Goal: Information Seeking & Learning: Learn about a topic

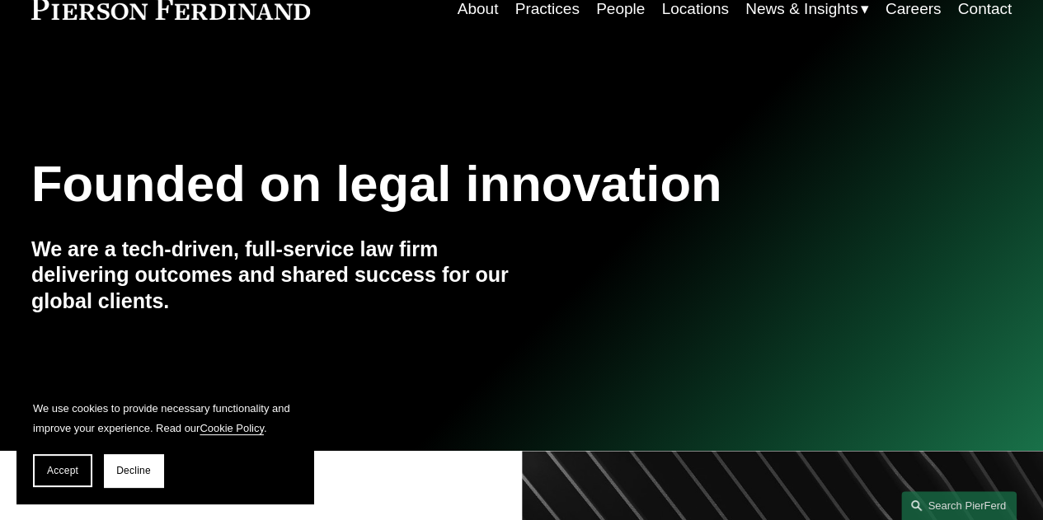
scroll to position [165, 0]
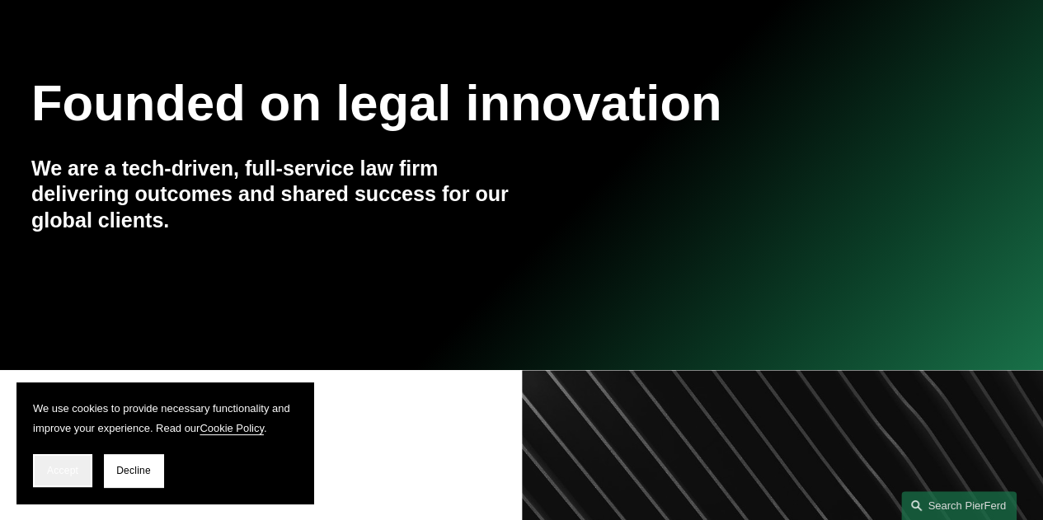
click at [57, 459] on button "Accept" at bounding box center [62, 470] width 59 height 33
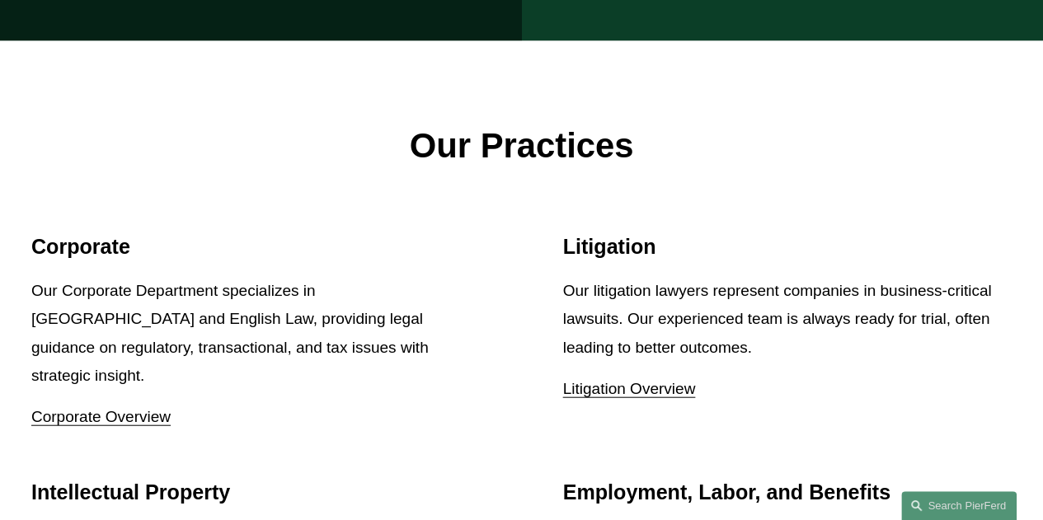
scroll to position [1897, 0]
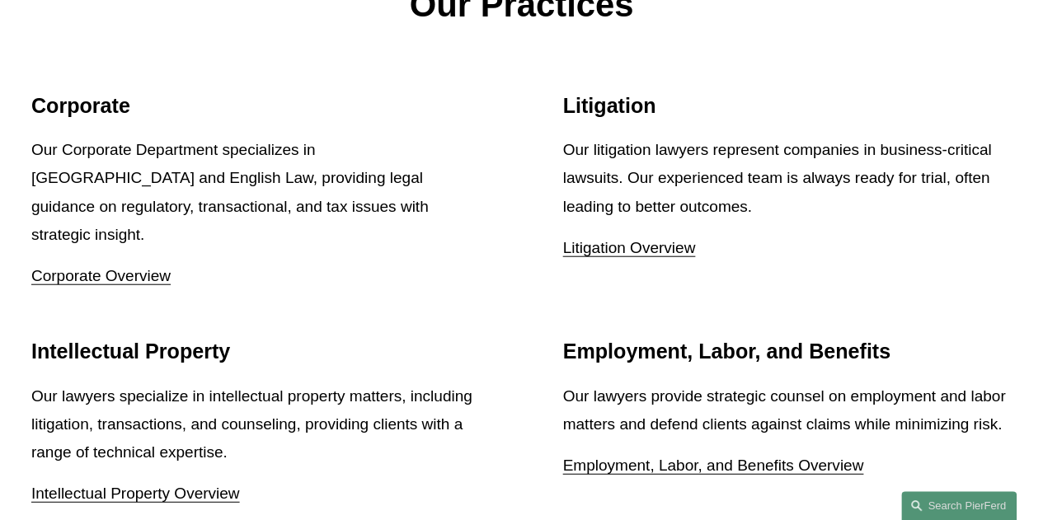
click at [587, 240] on link "Litigation Overview" at bounding box center [629, 247] width 133 height 17
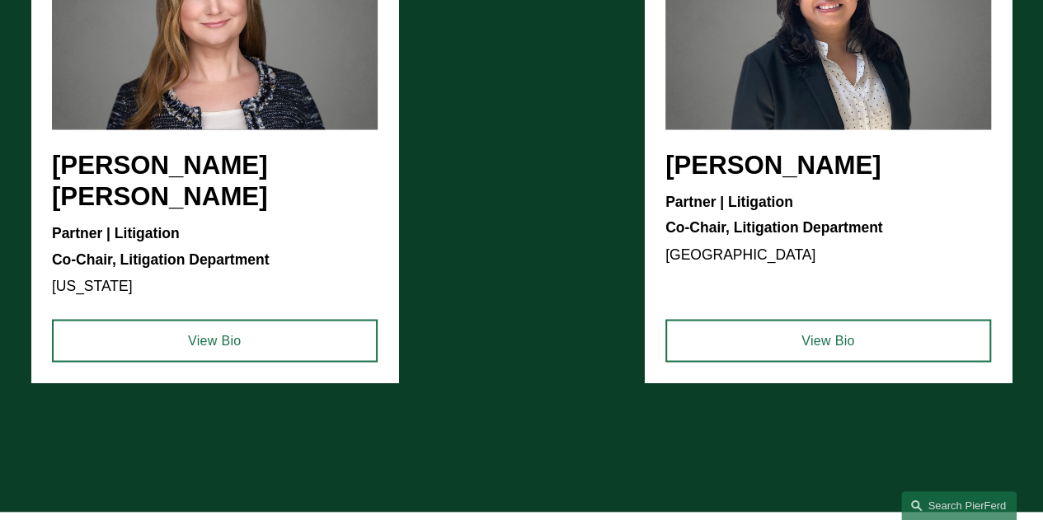
scroll to position [1237, 0]
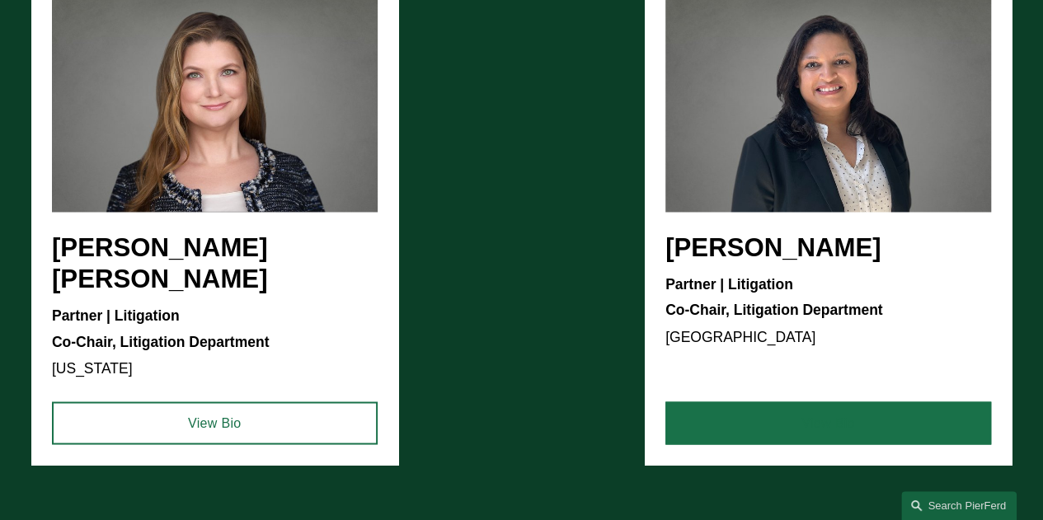
click at [803, 412] on link "View Bio" at bounding box center [829, 423] width 326 height 43
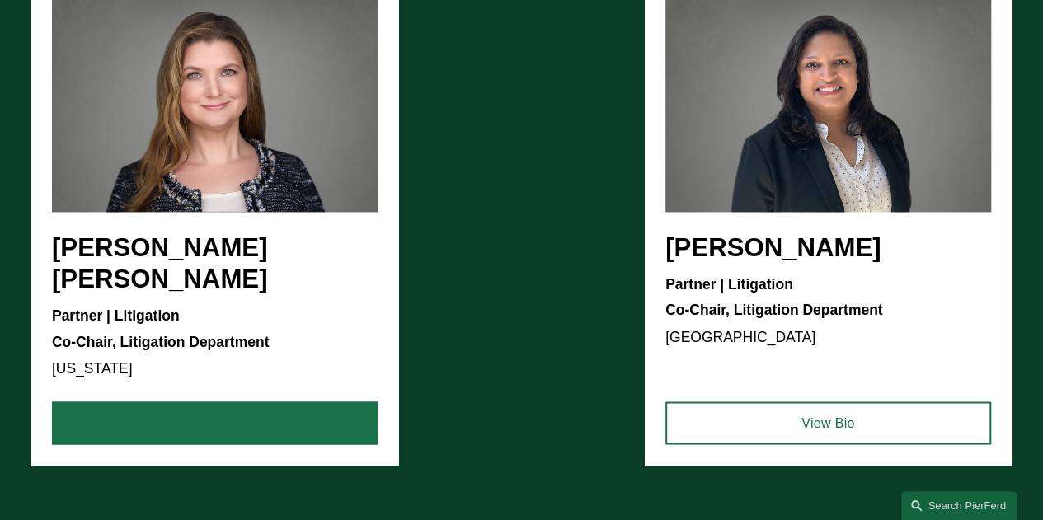
click at [209, 402] on link "View Bio" at bounding box center [215, 423] width 326 height 43
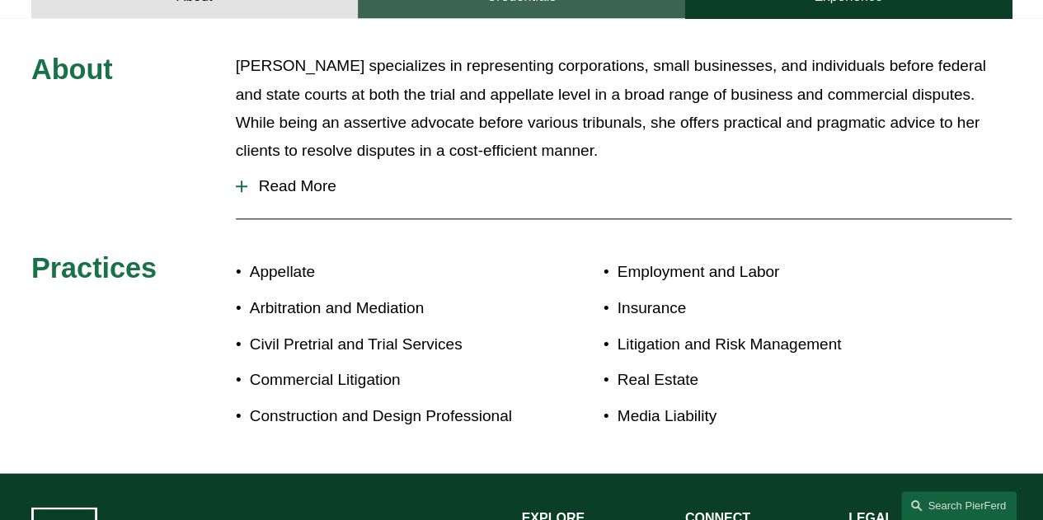
scroll to position [742, 0]
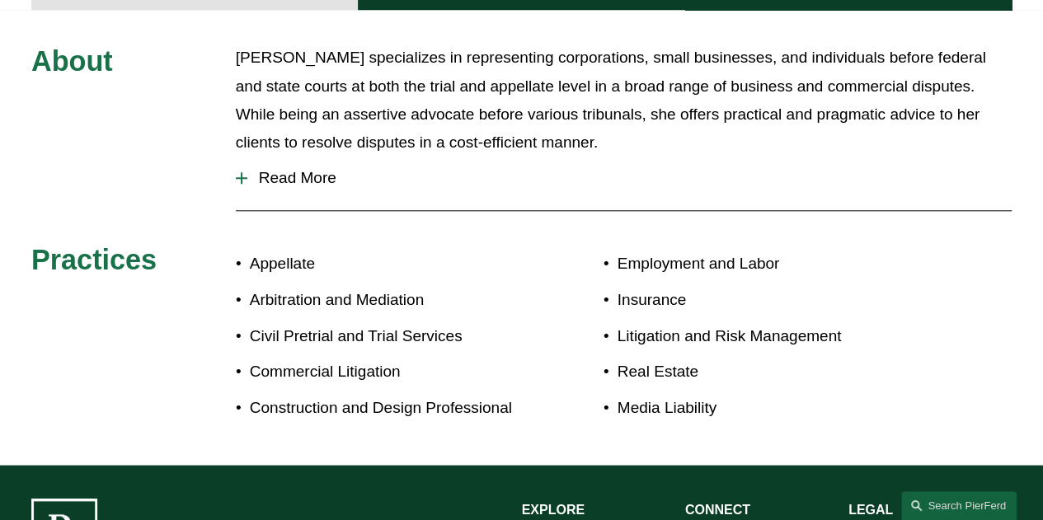
click at [302, 169] on span "Read More" at bounding box center [629, 178] width 765 height 18
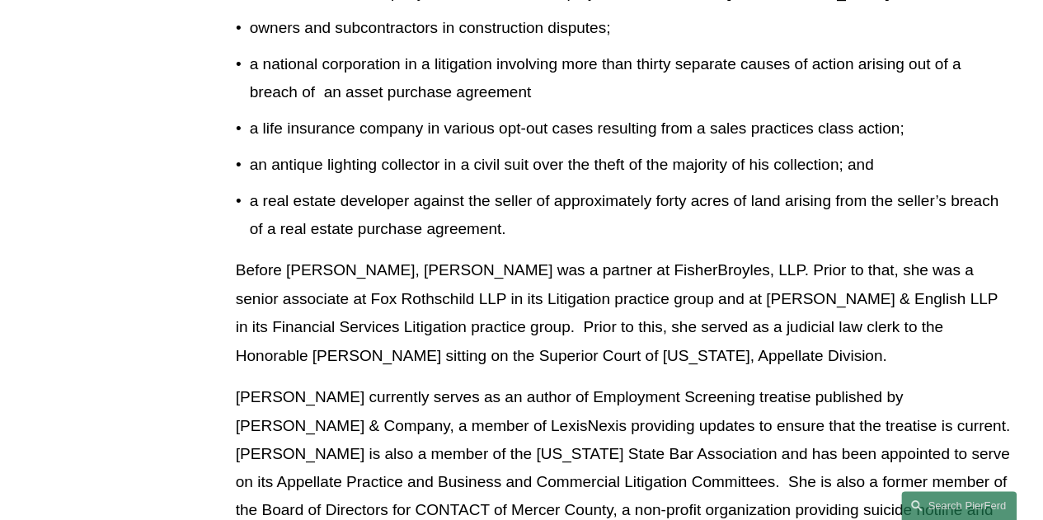
scroll to position [1237, 0]
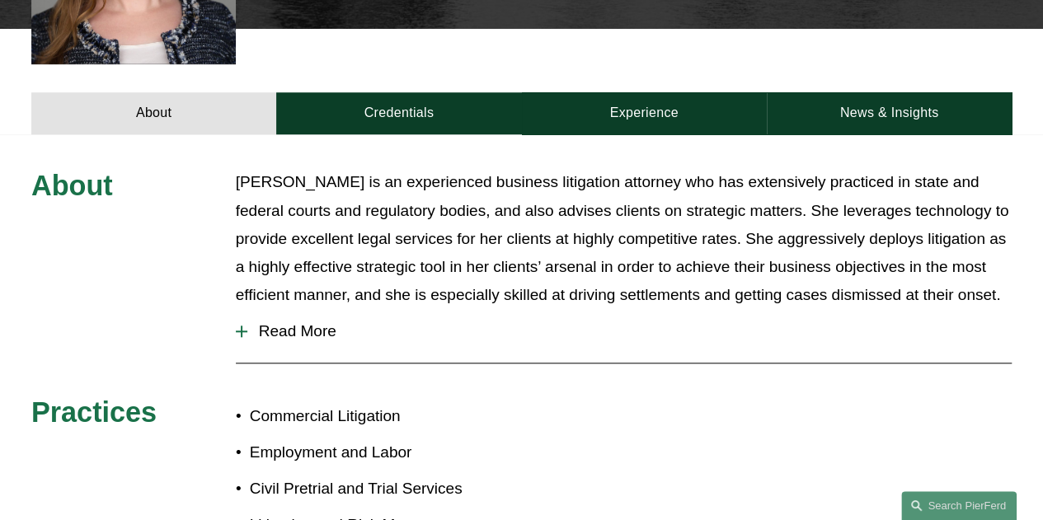
scroll to position [660, 0]
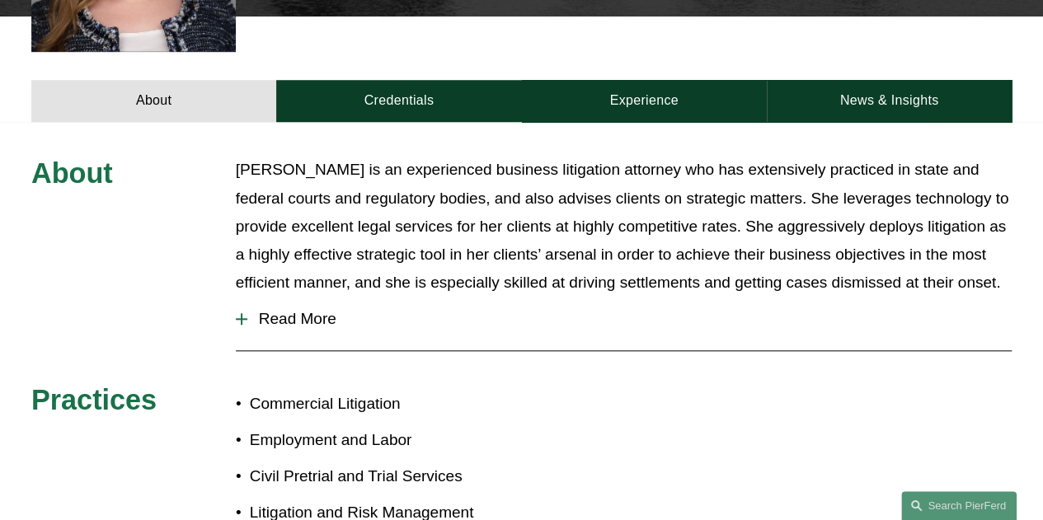
click at [292, 310] on span "Read More" at bounding box center [629, 319] width 765 height 18
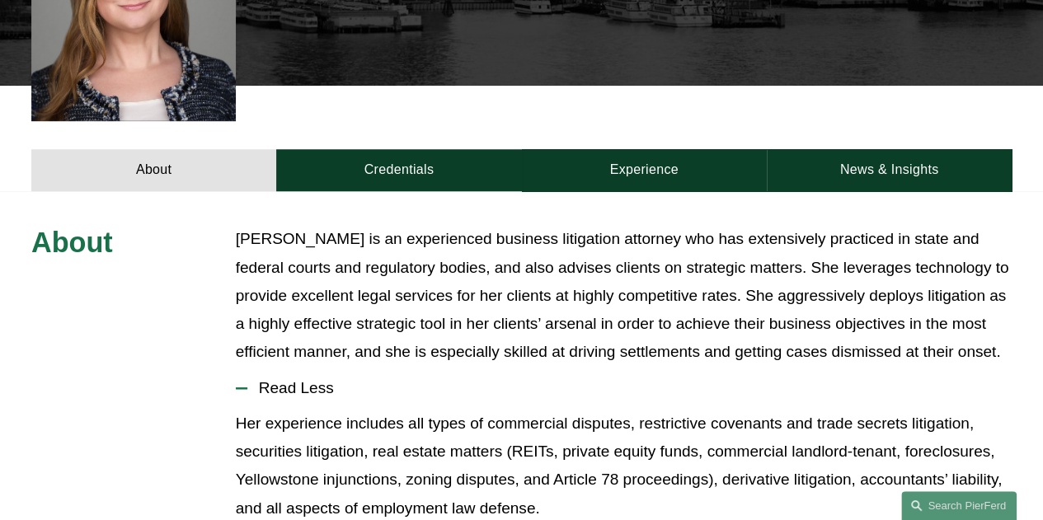
scroll to position [577, 0]
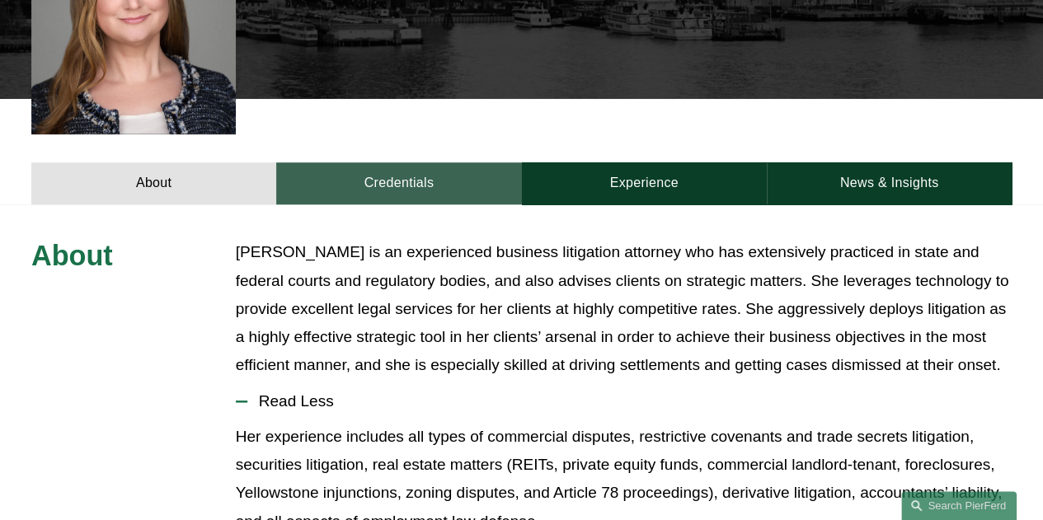
click at [382, 162] on link "Credentials" at bounding box center [398, 183] width 245 height 42
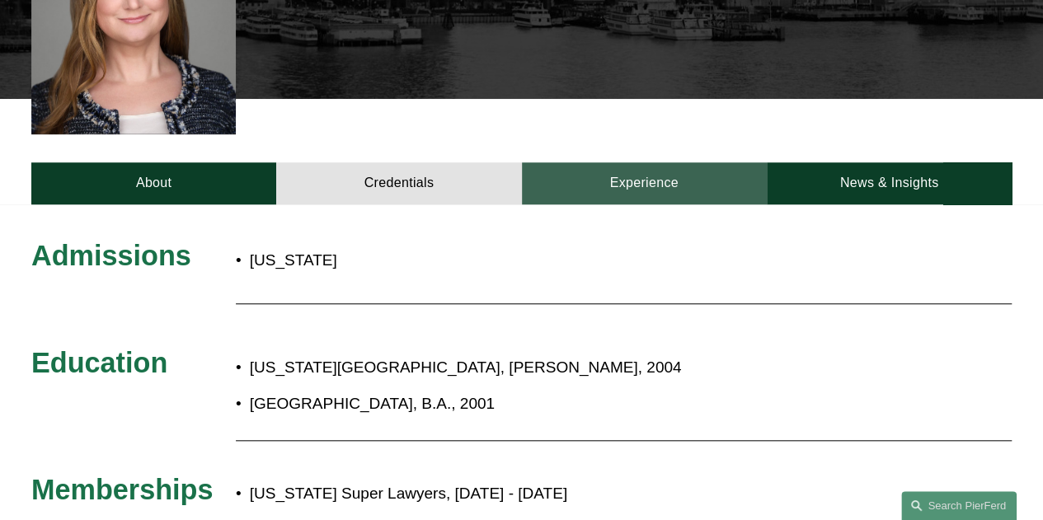
click at [615, 162] on link "Experience" at bounding box center [644, 183] width 245 height 42
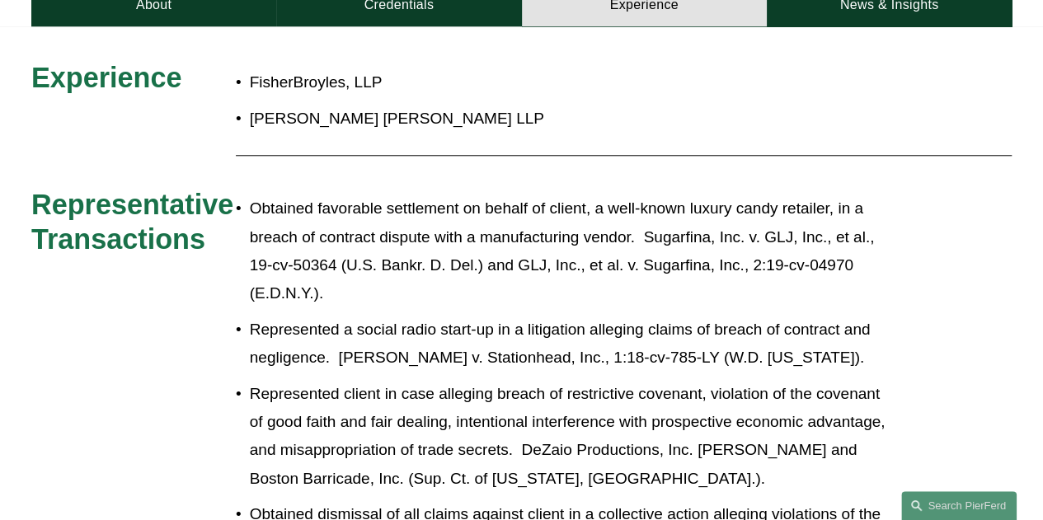
scroll to position [0, 0]
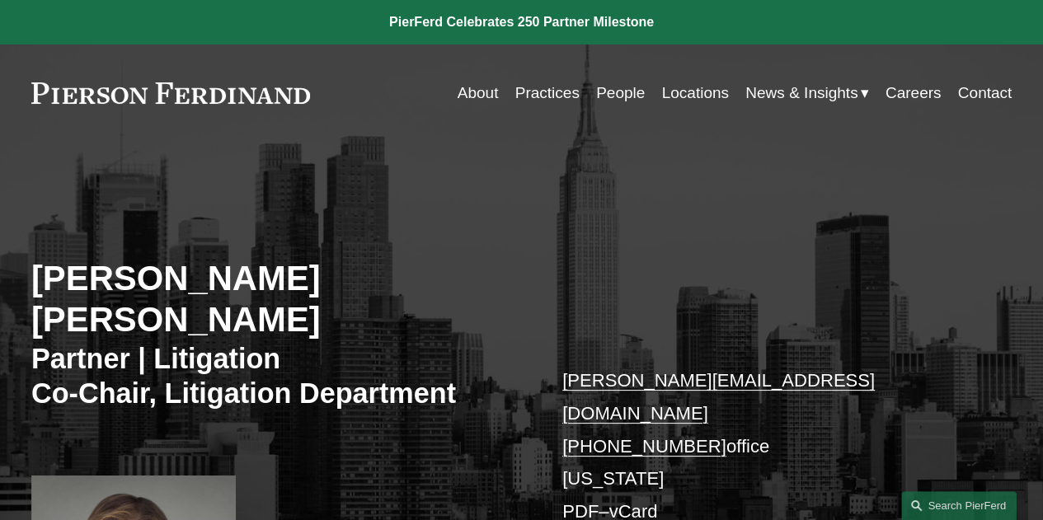
click at [539, 101] on link "Practices" at bounding box center [547, 93] width 64 height 31
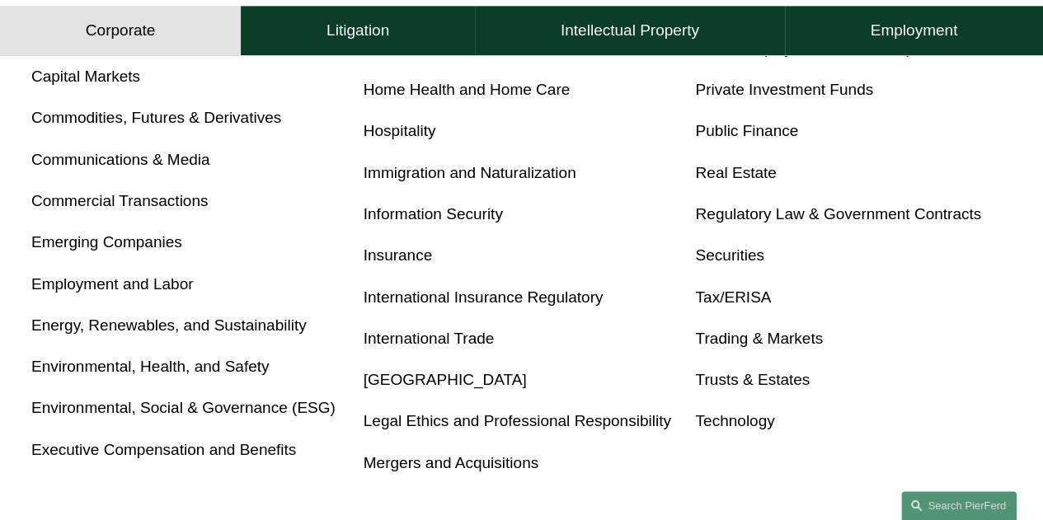
scroll to position [907, 0]
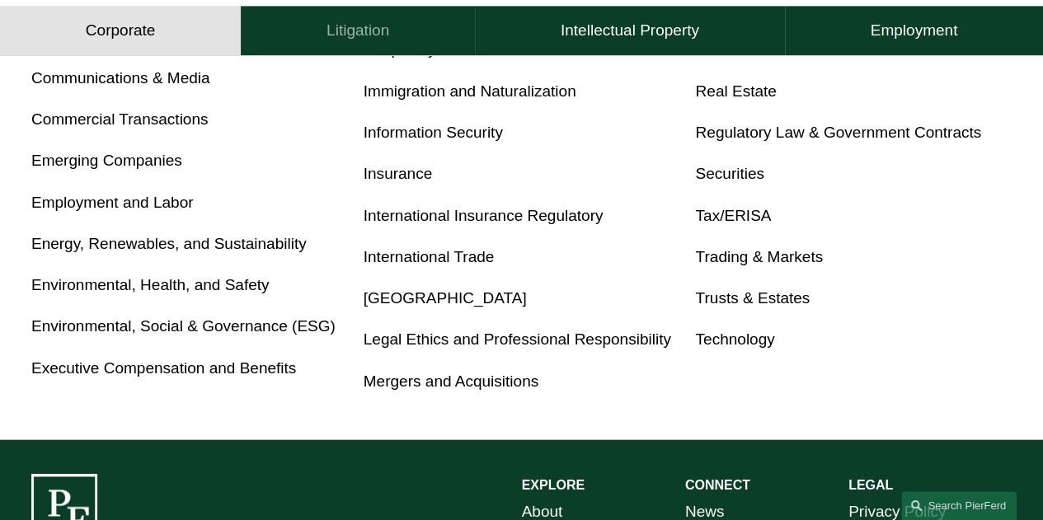
click at [348, 22] on h4 "Litigation" at bounding box center [358, 31] width 63 height 20
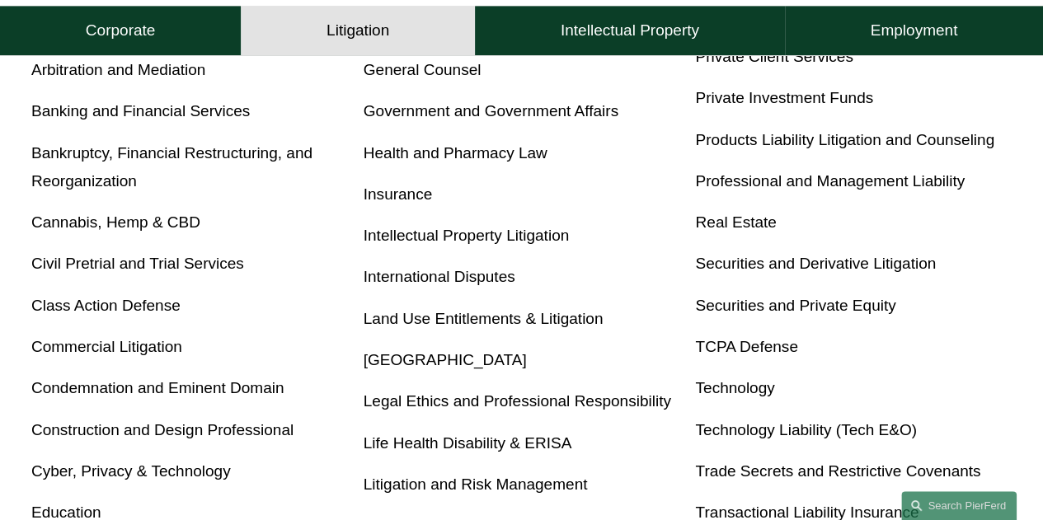
scroll to position [778, 0]
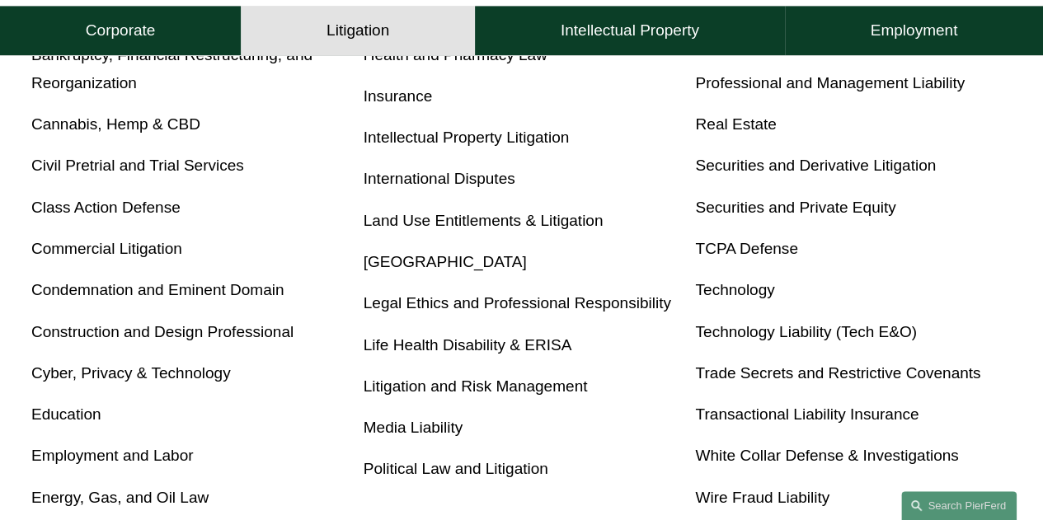
click at [873, 459] on link "White Collar Defense & Investigations" at bounding box center [826, 455] width 263 height 17
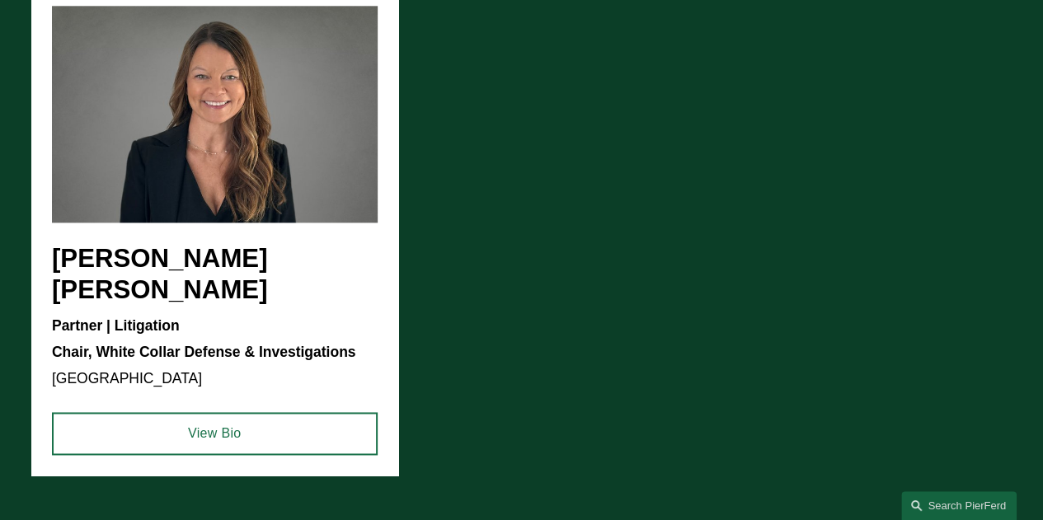
scroll to position [1155, 0]
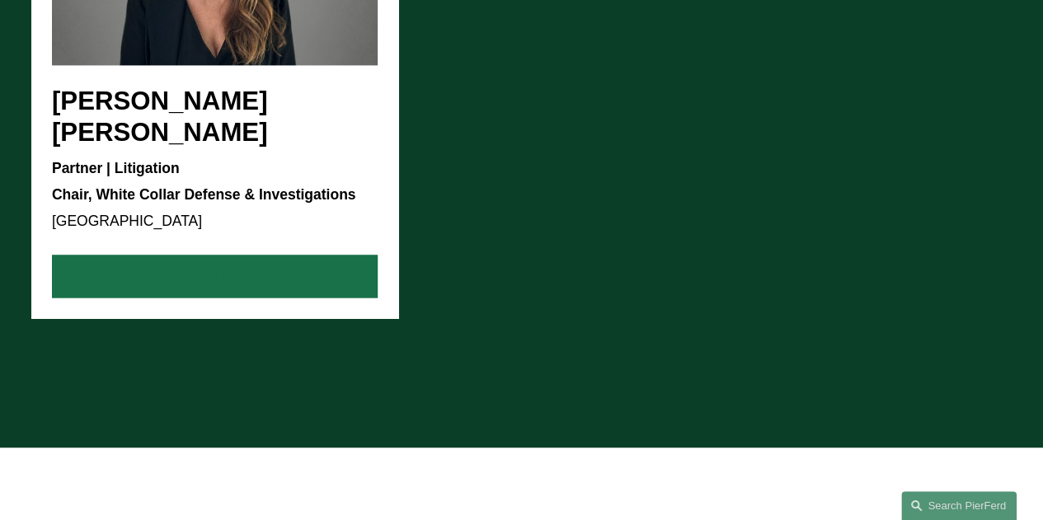
click at [347, 263] on link "View Bio" at bounding box center [215, 276] width 326 height 43
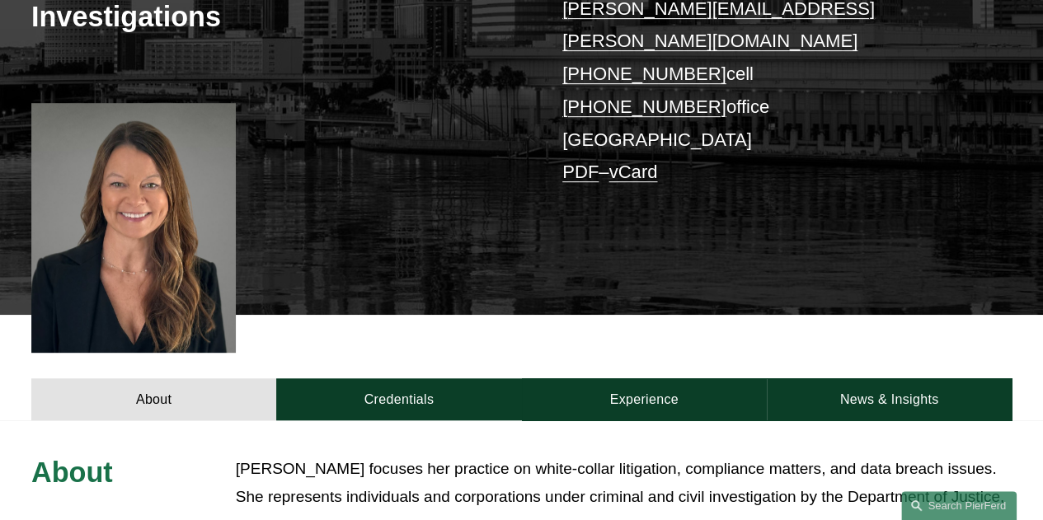
scroll to position [577, 0]
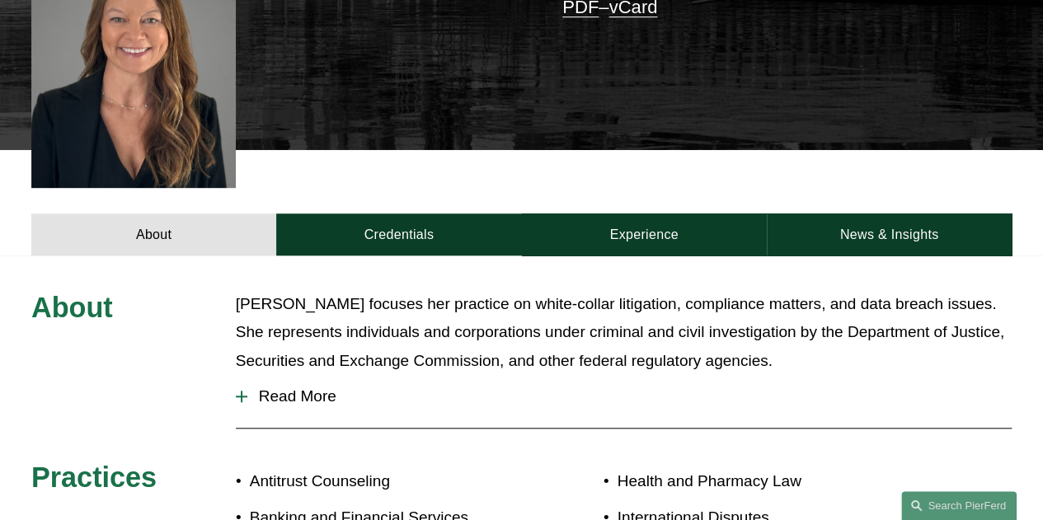
click at [310, 388] on span "Read More" at bounding box center [629, 397] width 765 height 18
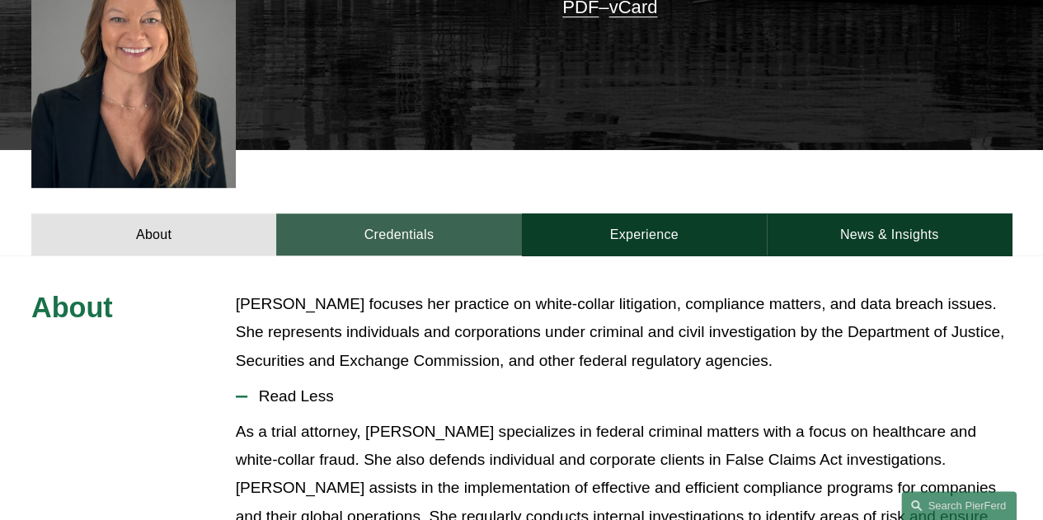
click at [384, 214] on link "Credentials" at bounding box center [398, 235] width 245 height 42
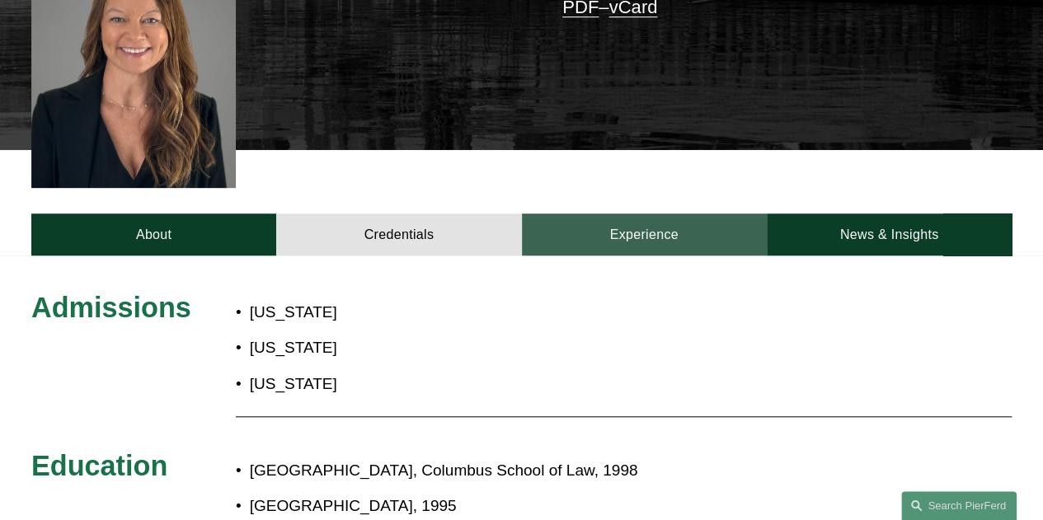
click at [681, 214] on link "Experience" at bounding box center [644, 235] width 245 height 42
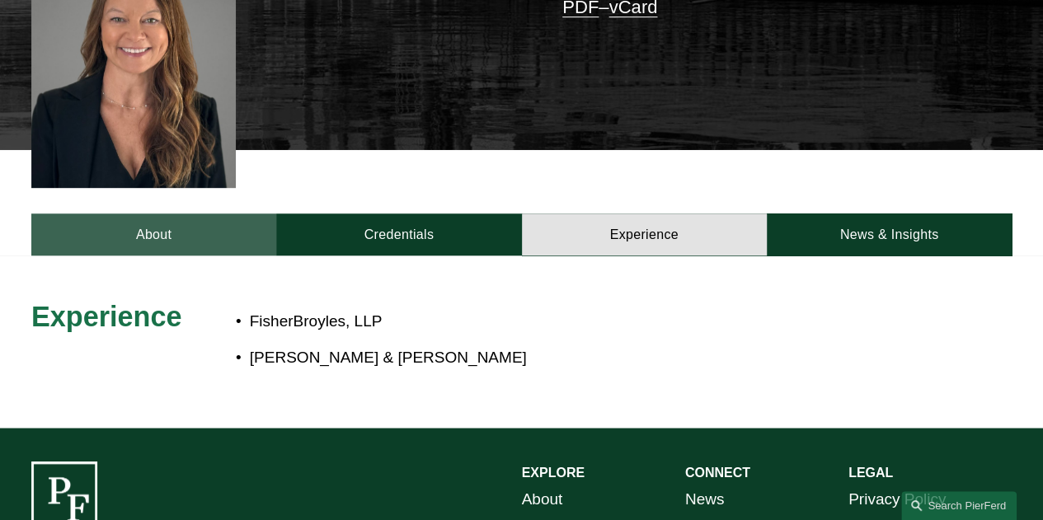
click at [187, 214] on link "About" at bounding box center [153, 235] width 245 height 42
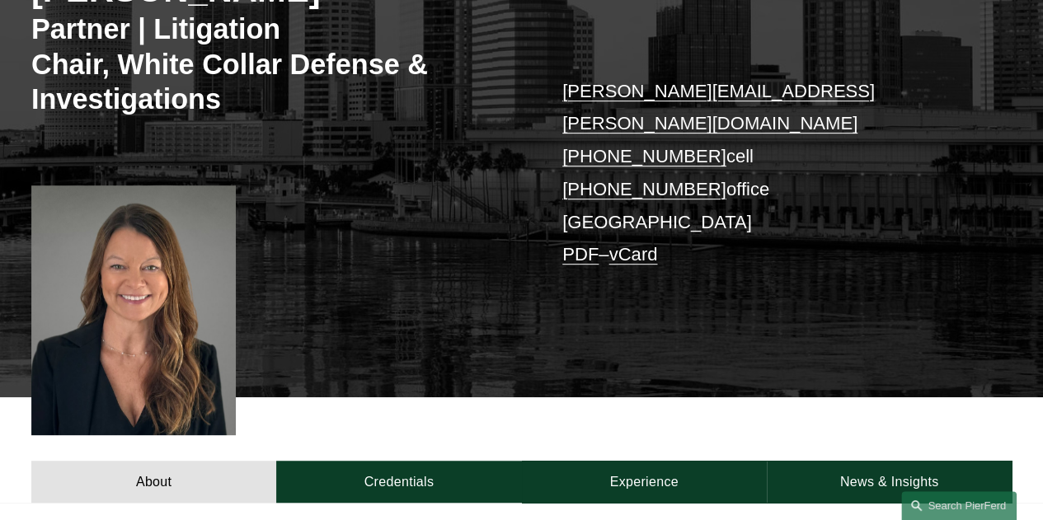
scroll to position [0, 0]
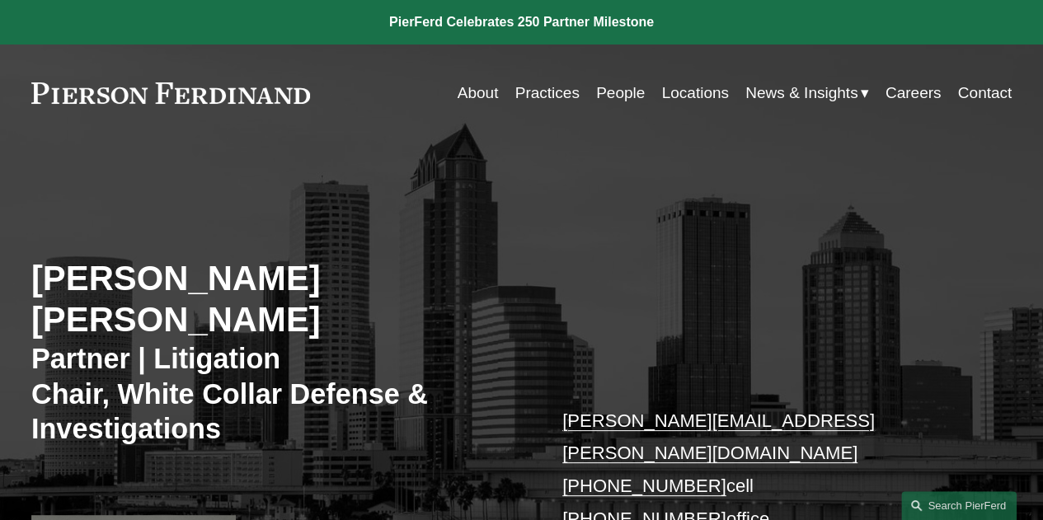
click at [596, 92] on link "People" at bounding box center [620, 93] width 49 height 31
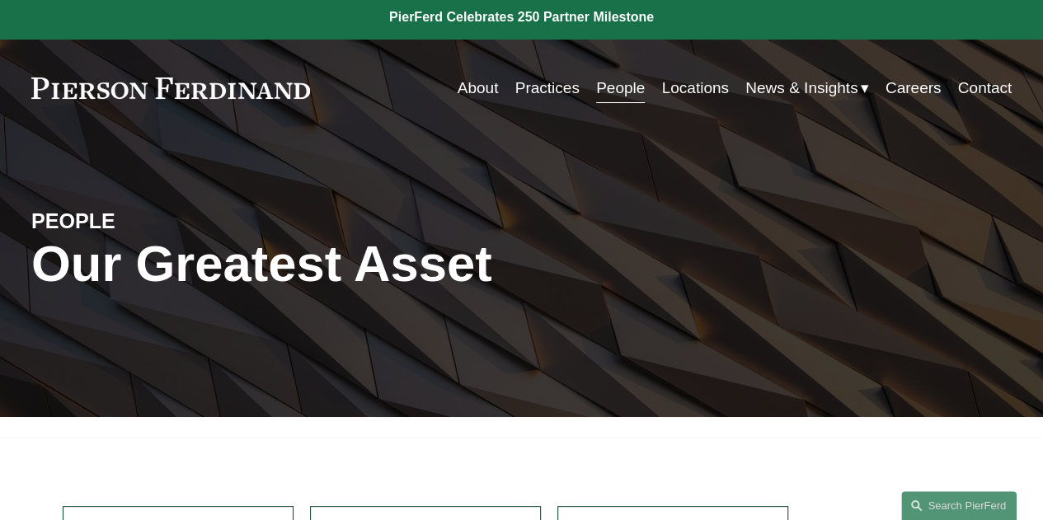
scroll to position [247, 0]
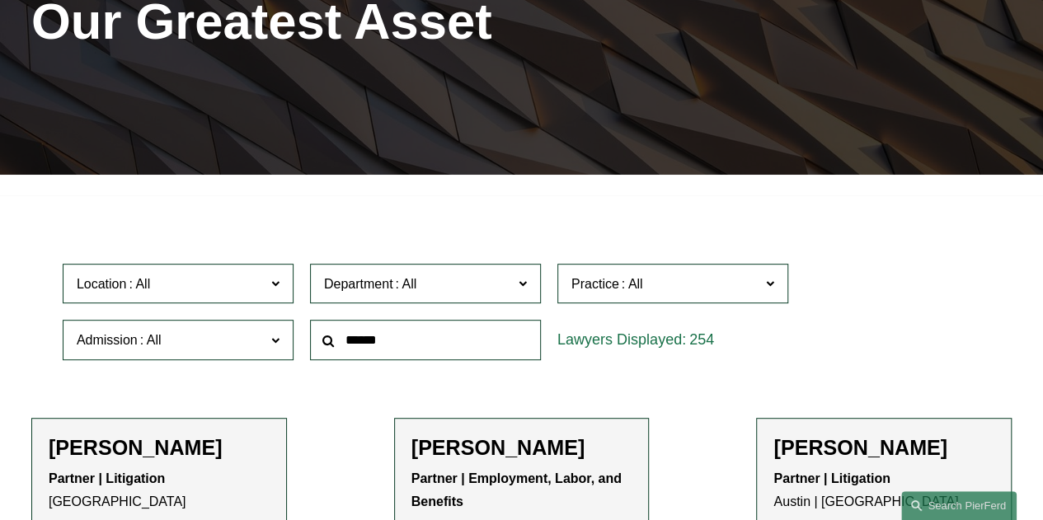
click at [525, 283] on span at bounding box center [523, 282] width 8 height 21
click at [755, 285] on span "Practice" at bounding box center [666, 284] width 189 height 22
click at [0, 0] on link "White Collar Defense & Investigations" at bounding box center [0, 0] width 0 height 0
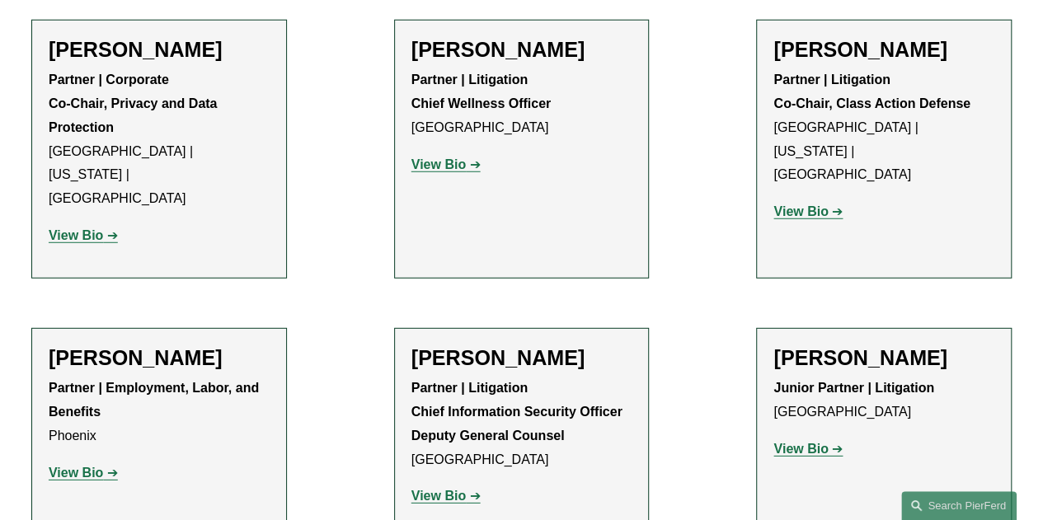
scroll to position [2227, 0]
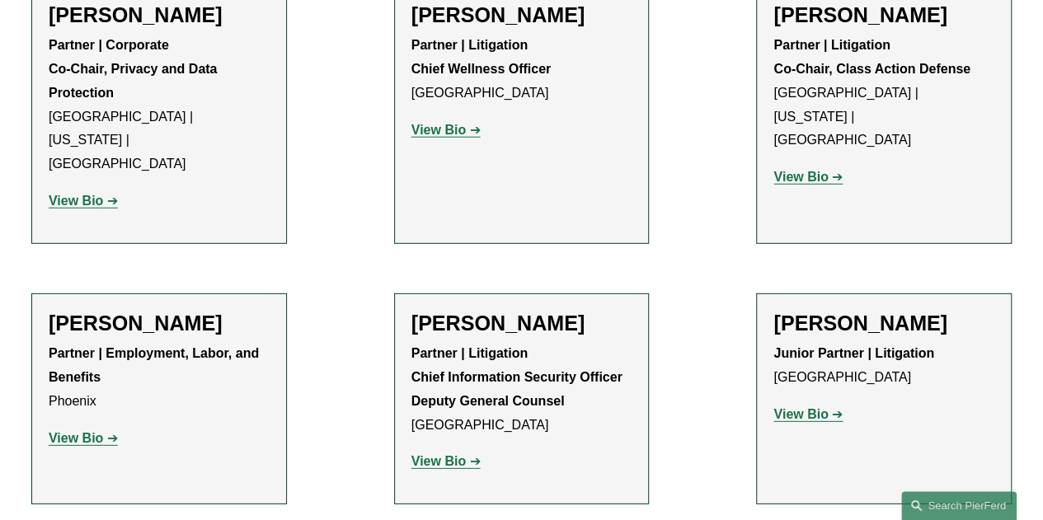
click at [459, 454] on strong "View Bio" at bounding box center [439, 461] width 54 height 14
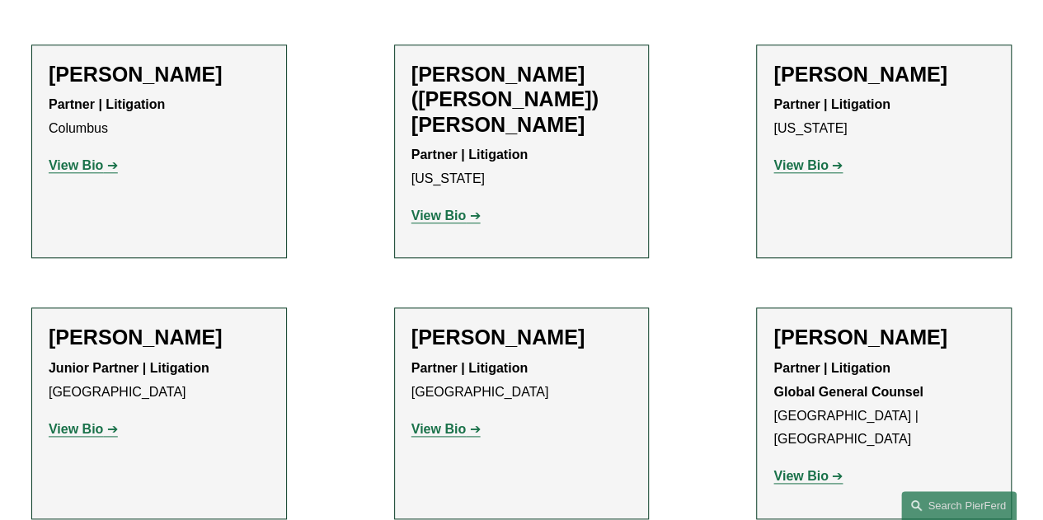
scroll to position [742, 0]
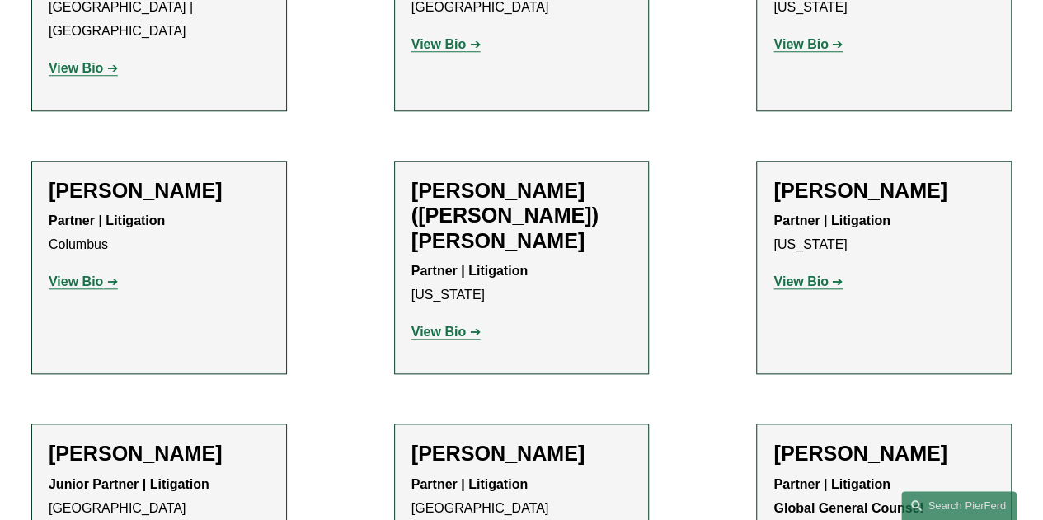
click at [85, 275] on strong "View Bio" at bounding box center [76, 282] width 54 height 14
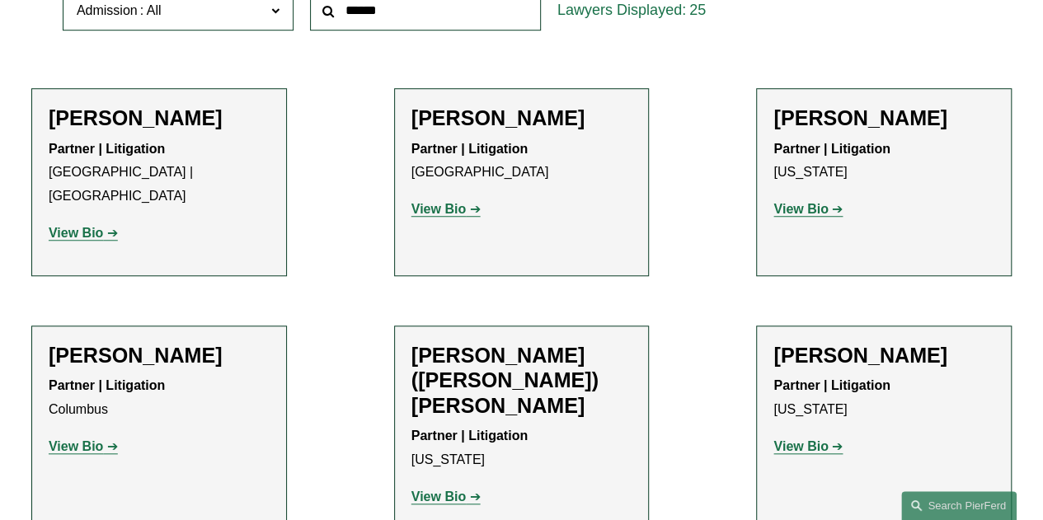
scroll to position [412, 0]
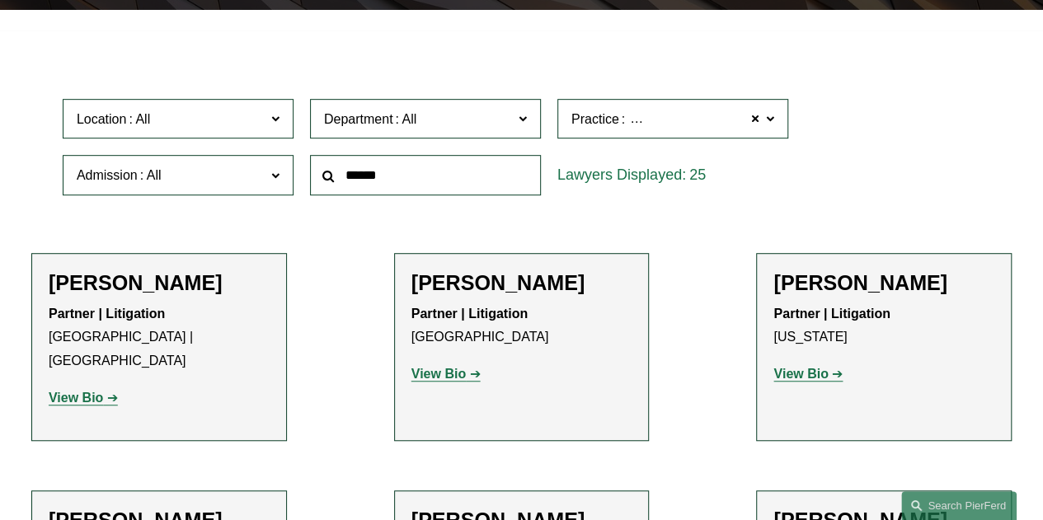
click at [444, 380] on strong "View Bio" at bounding box center [439, 374] width 54 height 14
click at [96, 391] on strong "View Bio" at bounding box center [76, 398] width 54 height 14
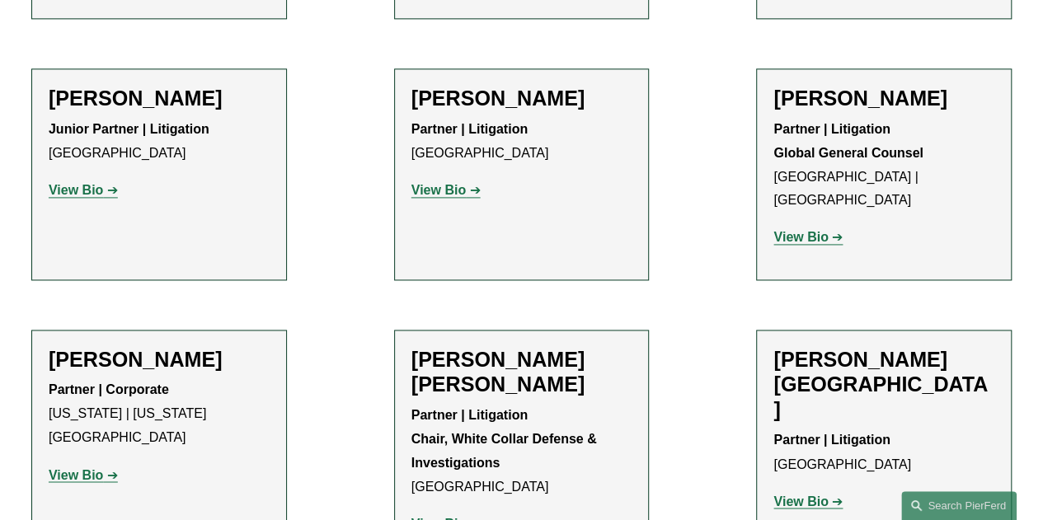
scroll to position [1072, 0]
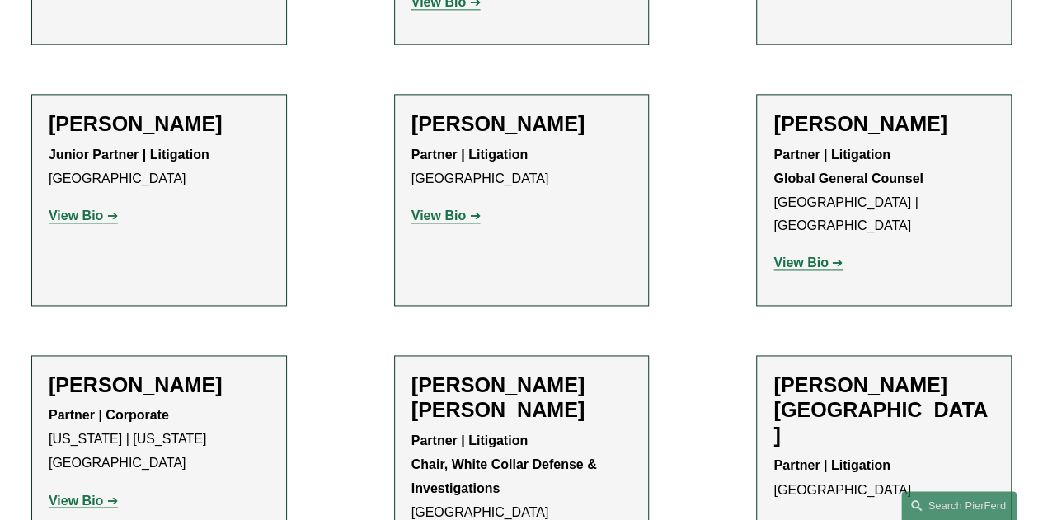
click at [82, 209] on strong "View Bio" at bounding box center [76, 216] width 54 height 14
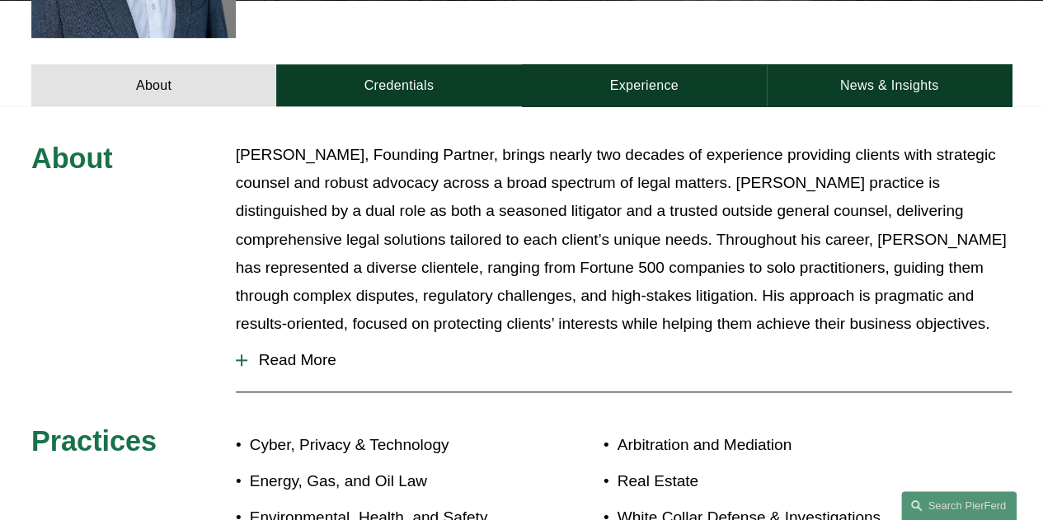
scroll to position [660, 0]
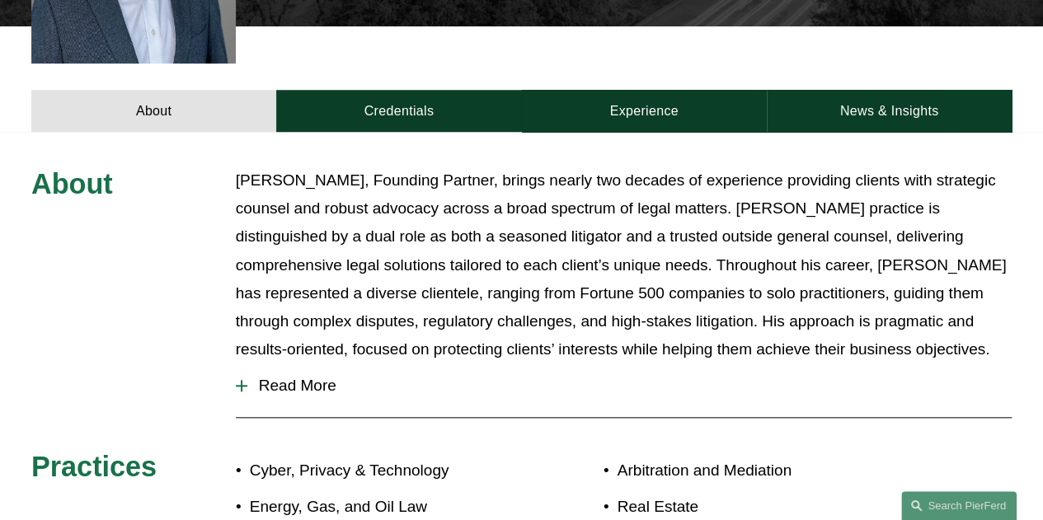
click at [307, 377] on span "Read More" at bounding box center [629, 386] width 765 height 18
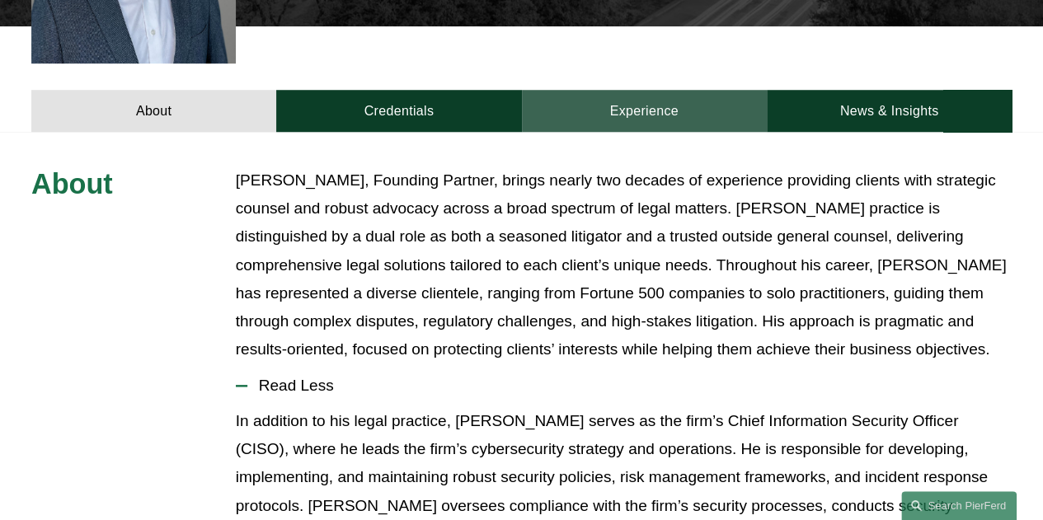
click at [638, 90] on link "Experience" at bounding box center [644, 111] width 245 height 42
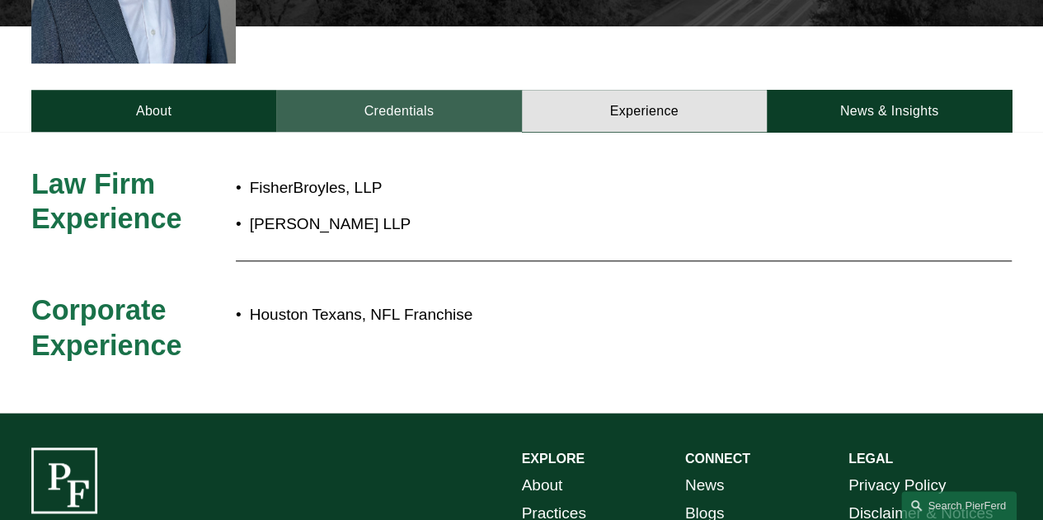
click at [449, 90] on link "Credentials" at bounding box center [398, 111] width 245 height 42
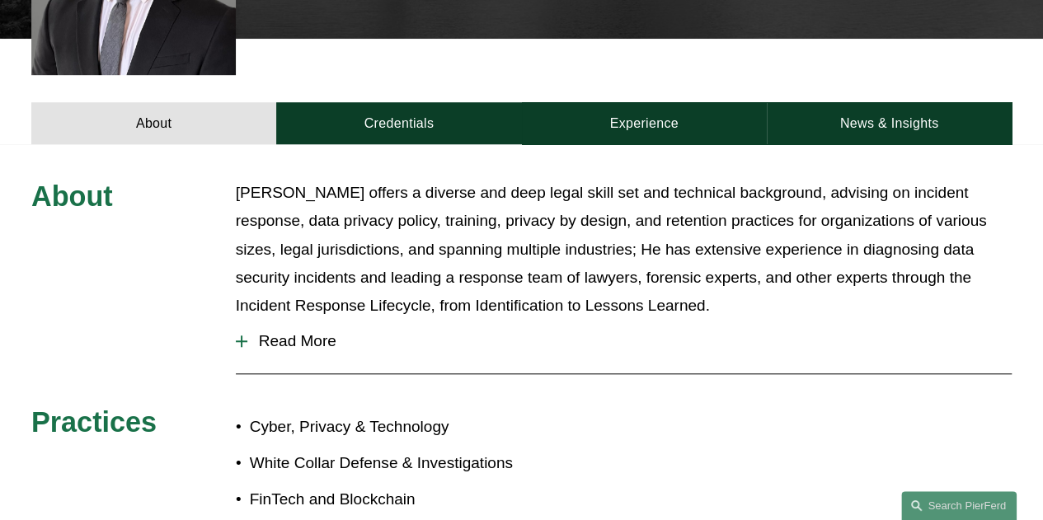
scroll to position [577, 0]
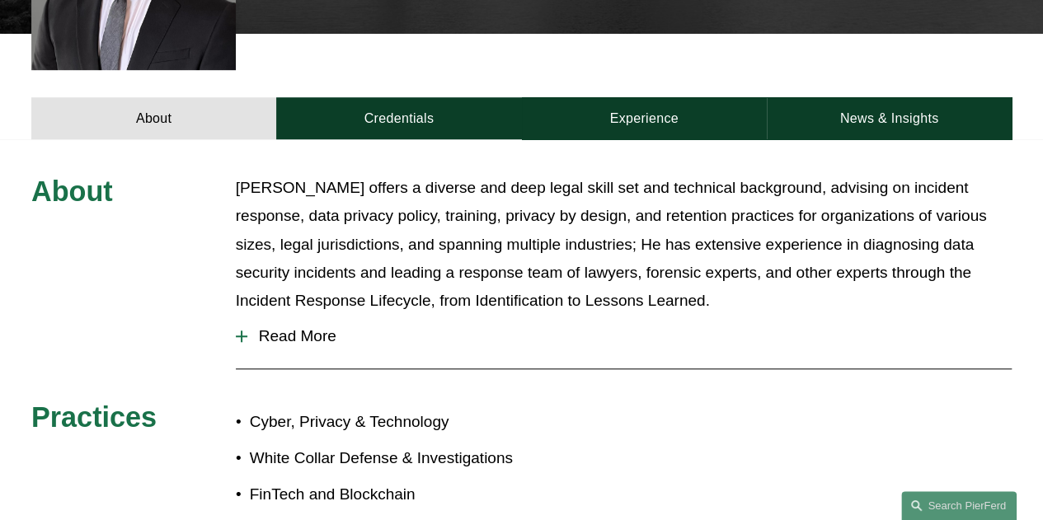
click at [263, 327] on span "Read More" at bounding box center [629, 336] width 765 height 18
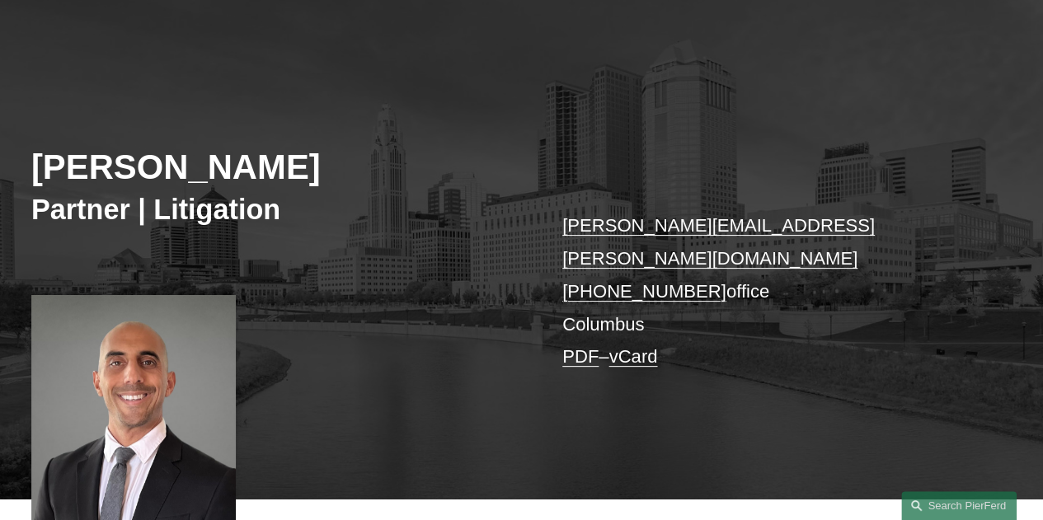
scroll to position [0, 0]
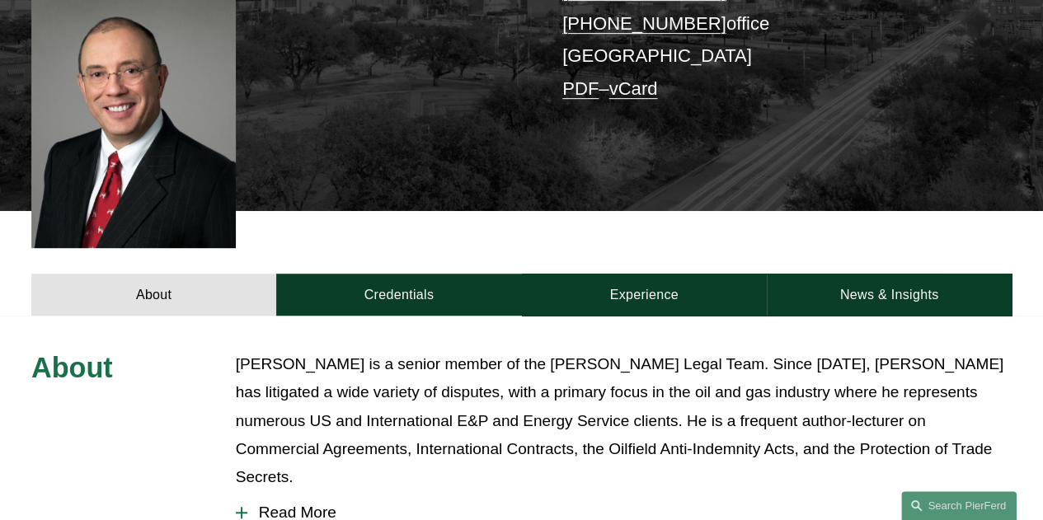
scroll to position [577, 0]
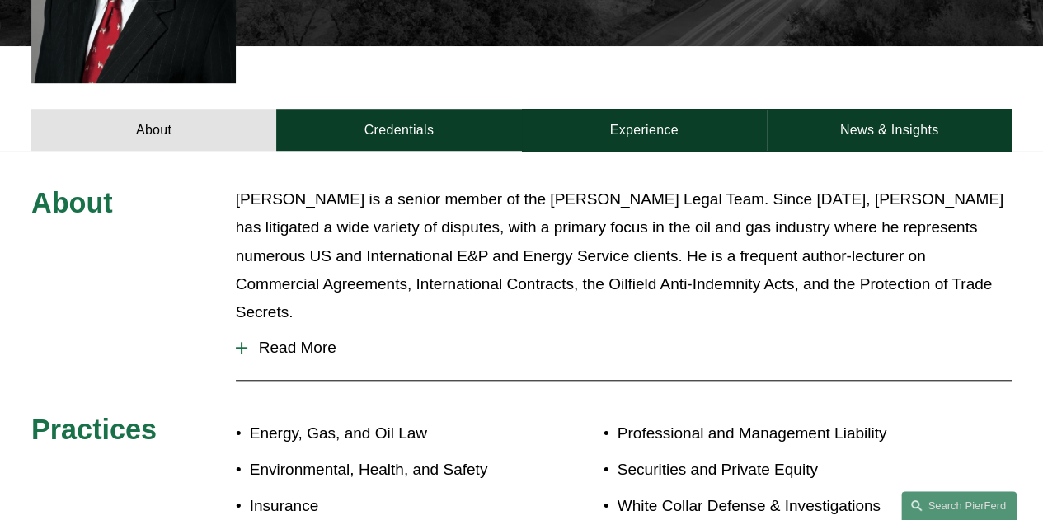
click at [318, 339] on span "Read More" at bounding box center [629, 348] width 765 height 18
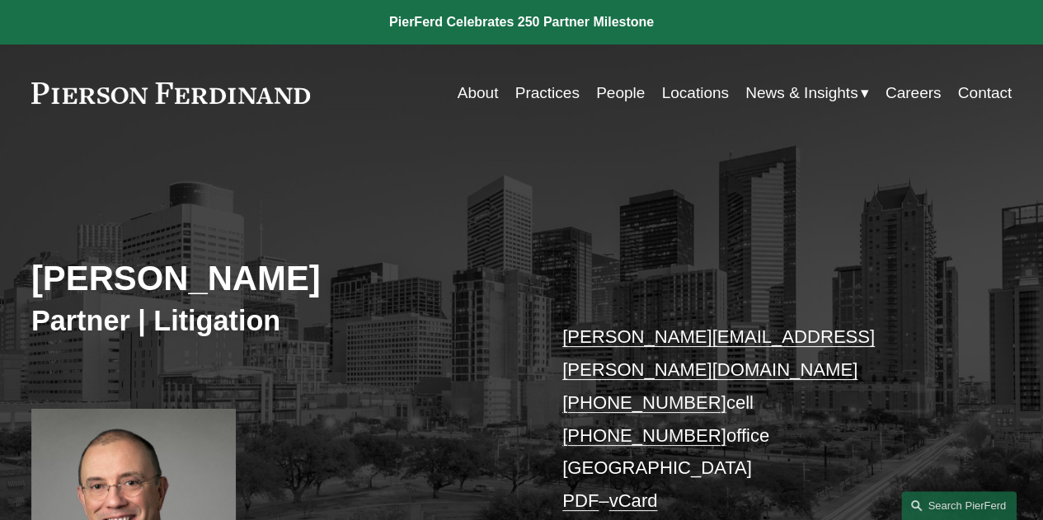
scroll to position [412, 0]
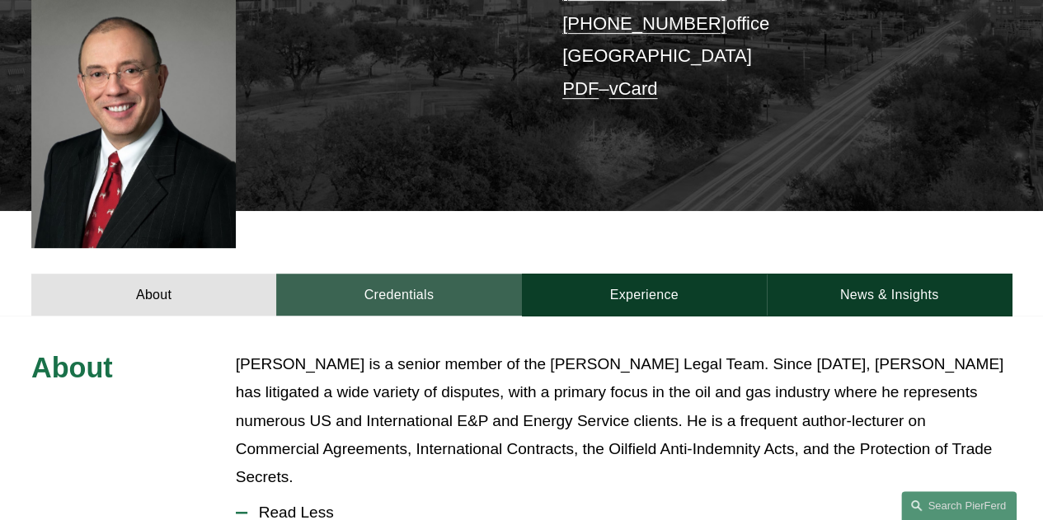
click at [414, 274] on link "Credentials" at bounding box center [398, 295] width 245 height 42
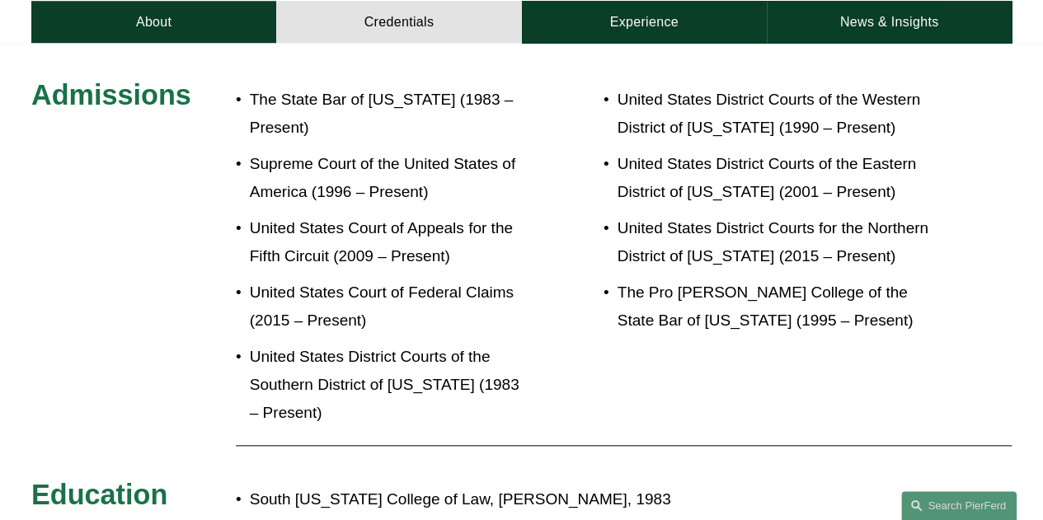
scroll to position [660, 0]
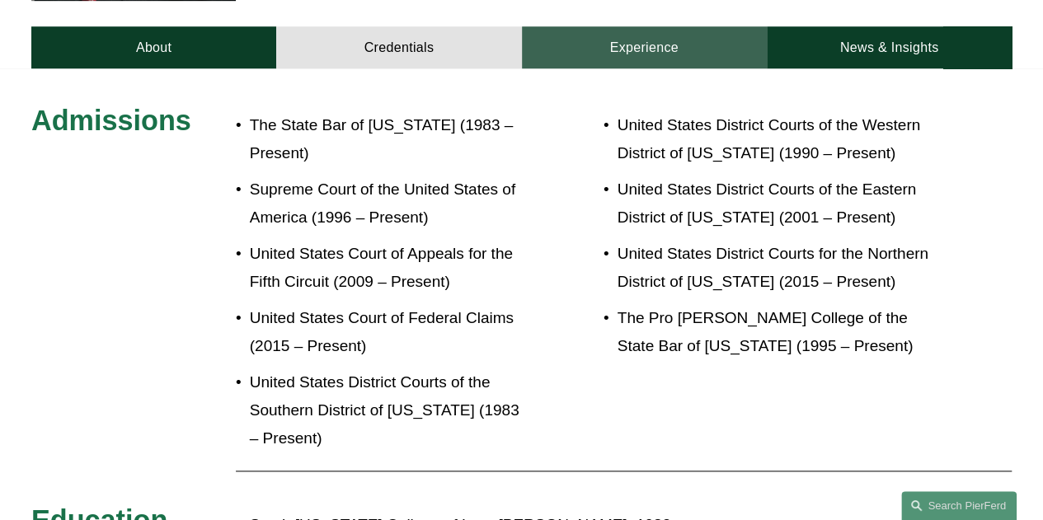
click at [678, 26] on link "Experience" at bounding box center [644, 47] width 245 height 42
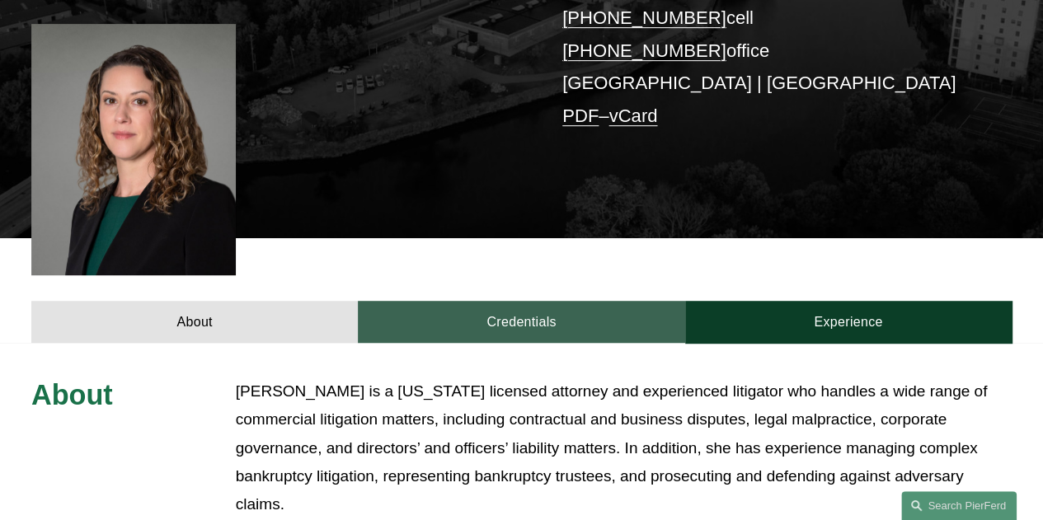
scroll to position [495, 0]
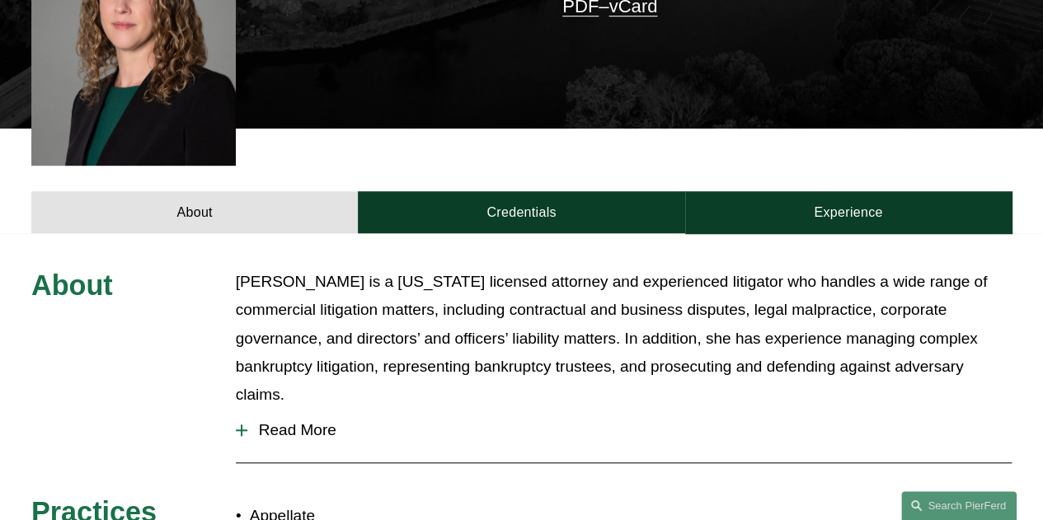
click at [317, 421] on span "Read More" at bounding box center [629, 430] width 765 height 18
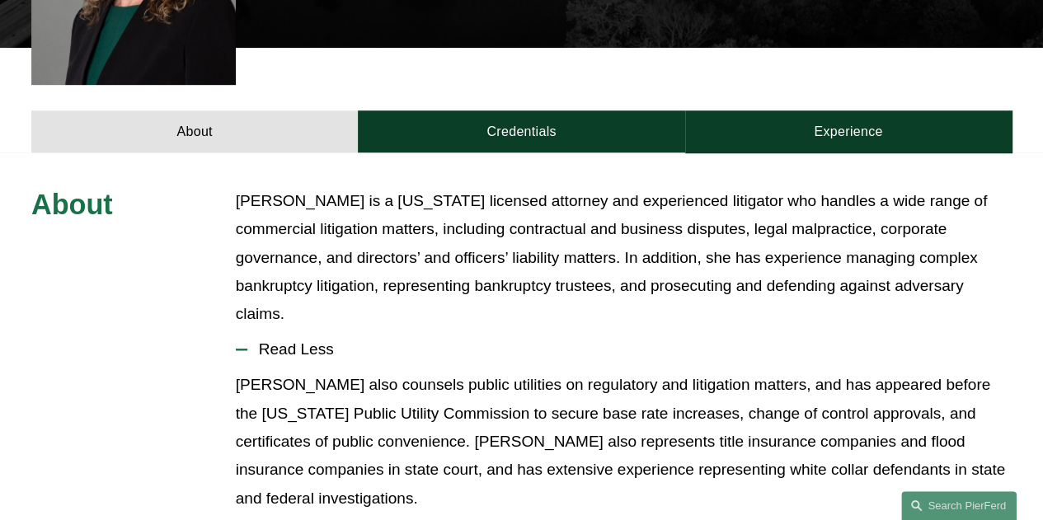
scroll to position [412, 0]
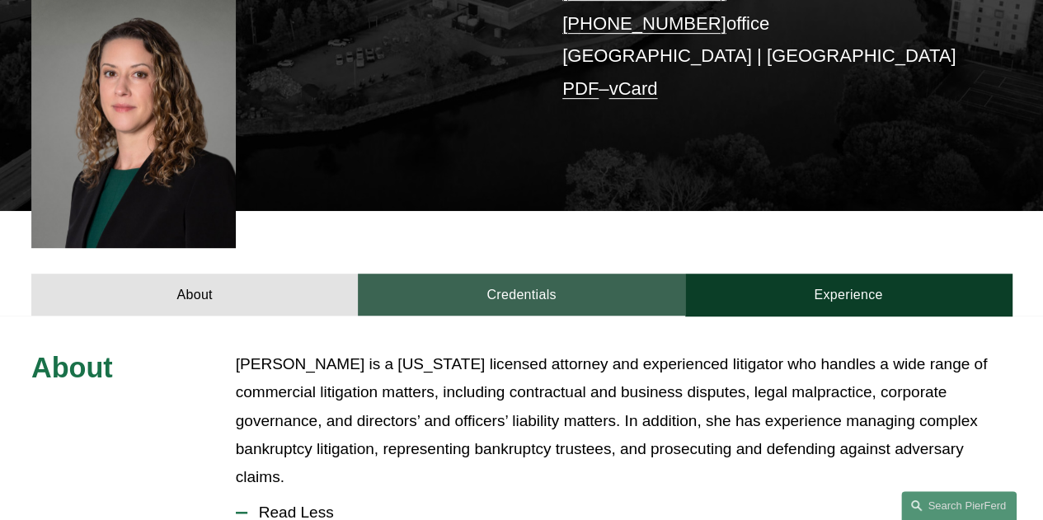
click at [530, 280] on link "Credentials" at bounding box center [521, 295] width 327 height 42
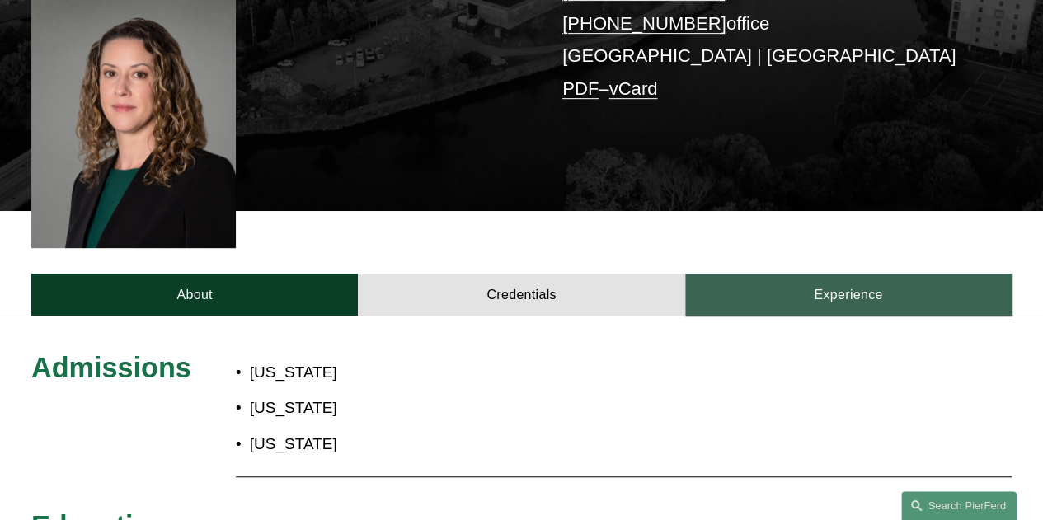
click at [849, 274] on link "Experience" at bounding box center [848, 295] width 327 height 42
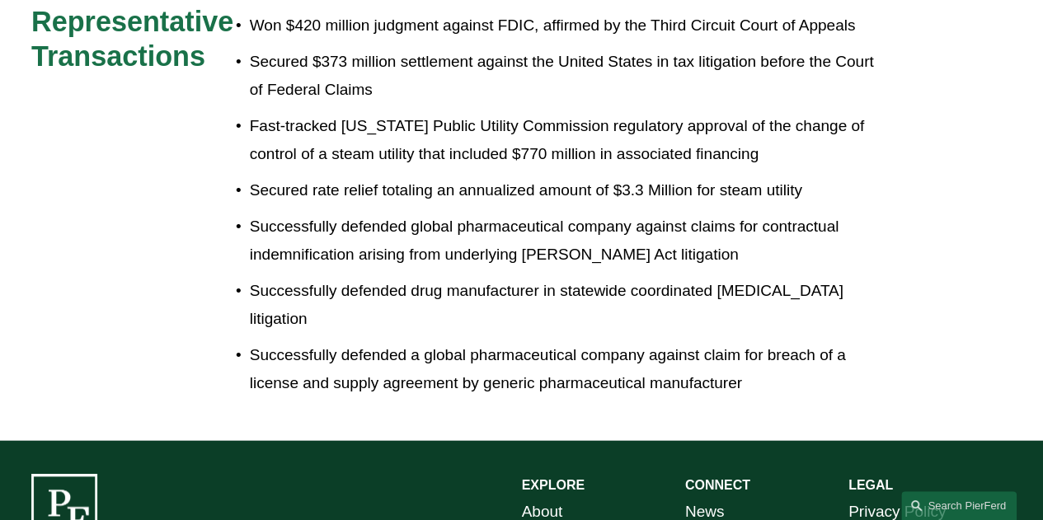
scroll to position [907, 0]
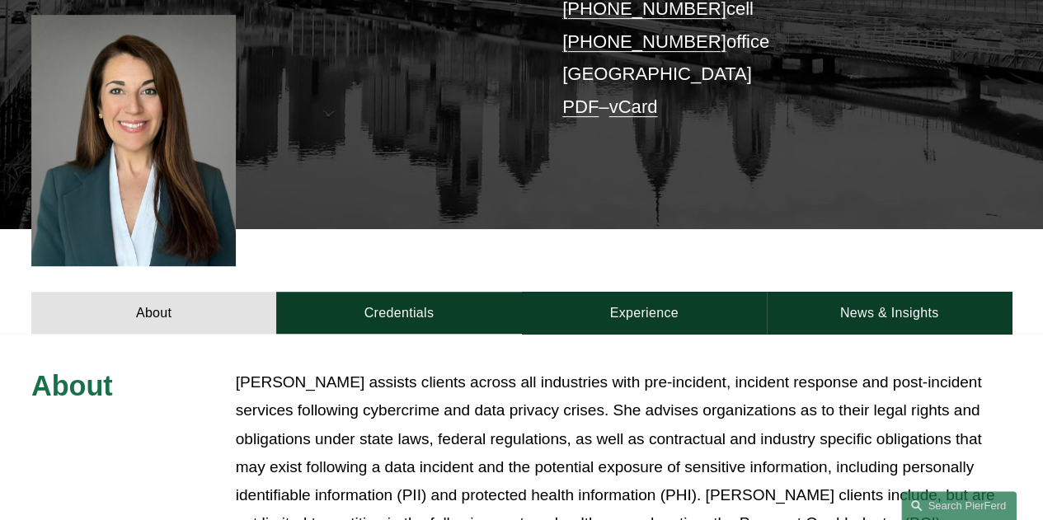
scroll to position [577, 0]
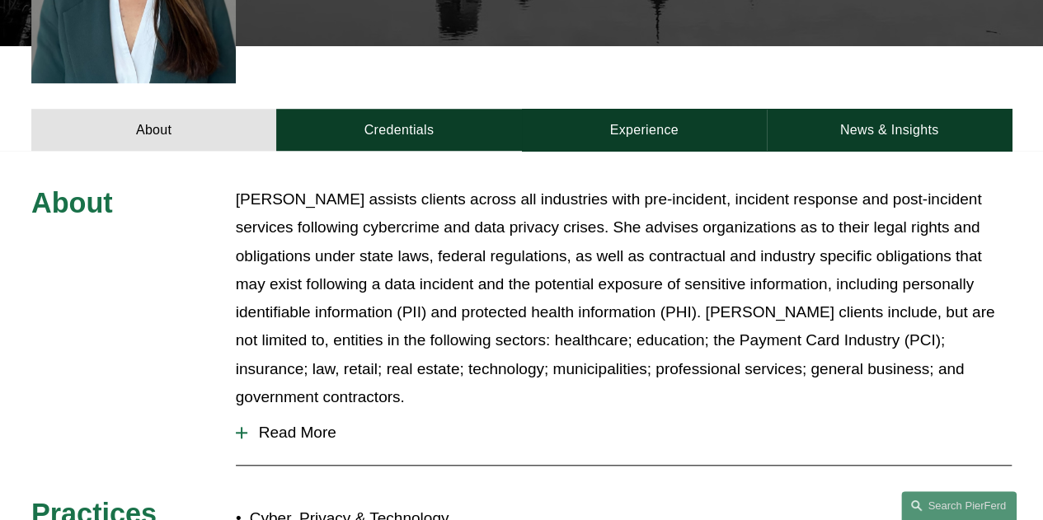
click at [322, 424] on span "Read More" at bounding box center [629, 433] width 765 height 18
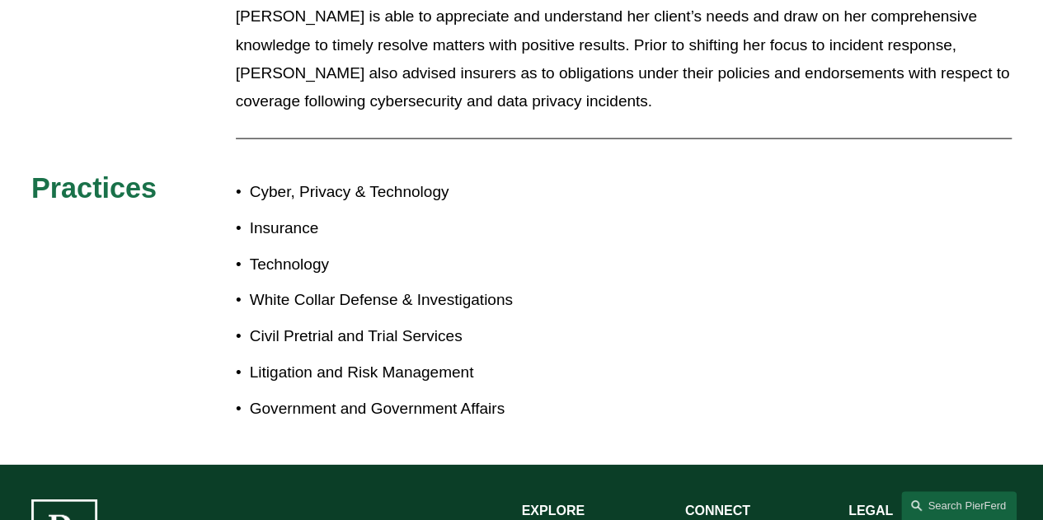
scroll to position [1155, 0]
